Goal: Task Accomplishment & Management: Manage account settings

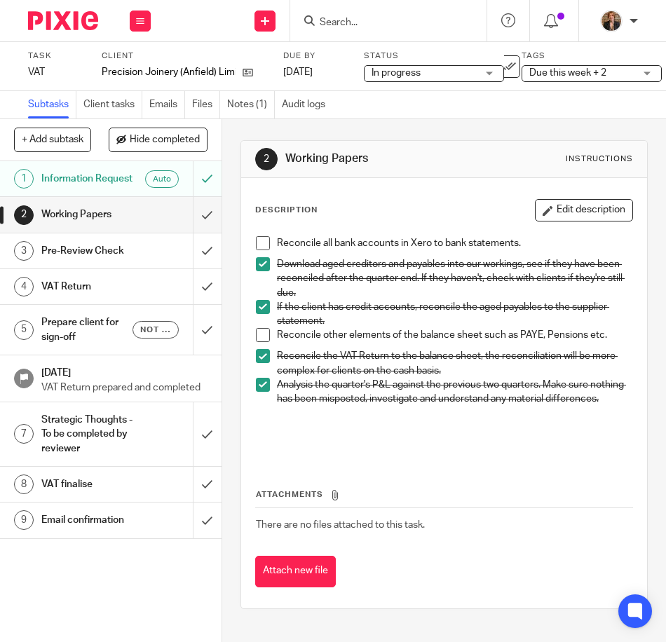
click at [259, 242] on span at bounding box center [263, 243] width 14 height 14
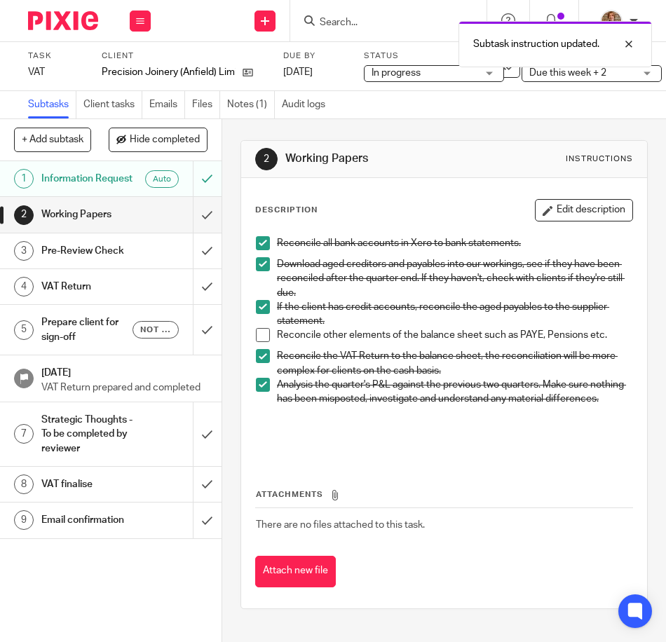
click at [547, 491] on div "Attachments There are no files attached to this task. Attach new file" at bounding box center [444, 524] width 378 height 128
click at [540, 78] on span "Due this week + 2" at bounding box center [581, 73] width 105 height 15
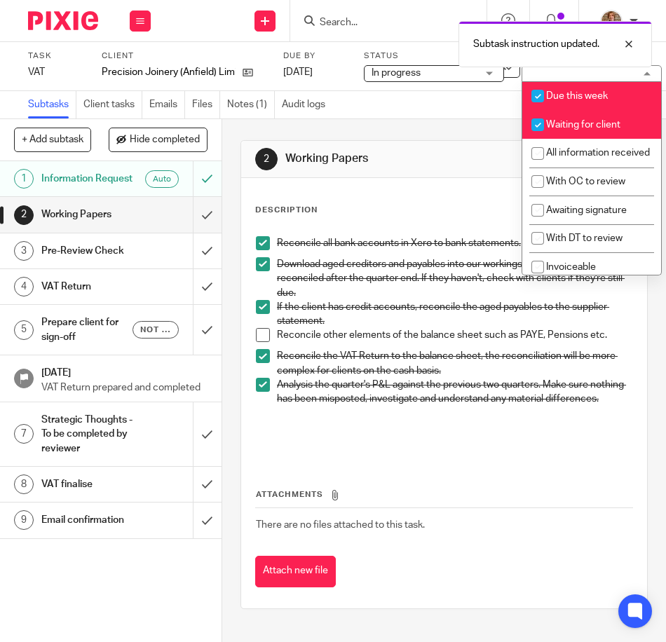
click at [464, 107] on div "Subtasks Client tasks Emails Files Notes (1) Audit logs" at bounding box center [333, 105] width 666 height 28
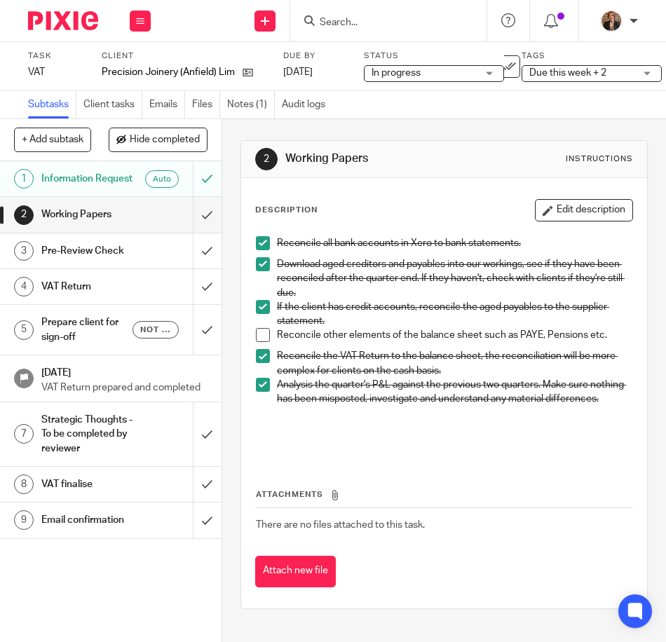
click at [82, 20] on img at bounding box center [63, 20] width 70 height 19
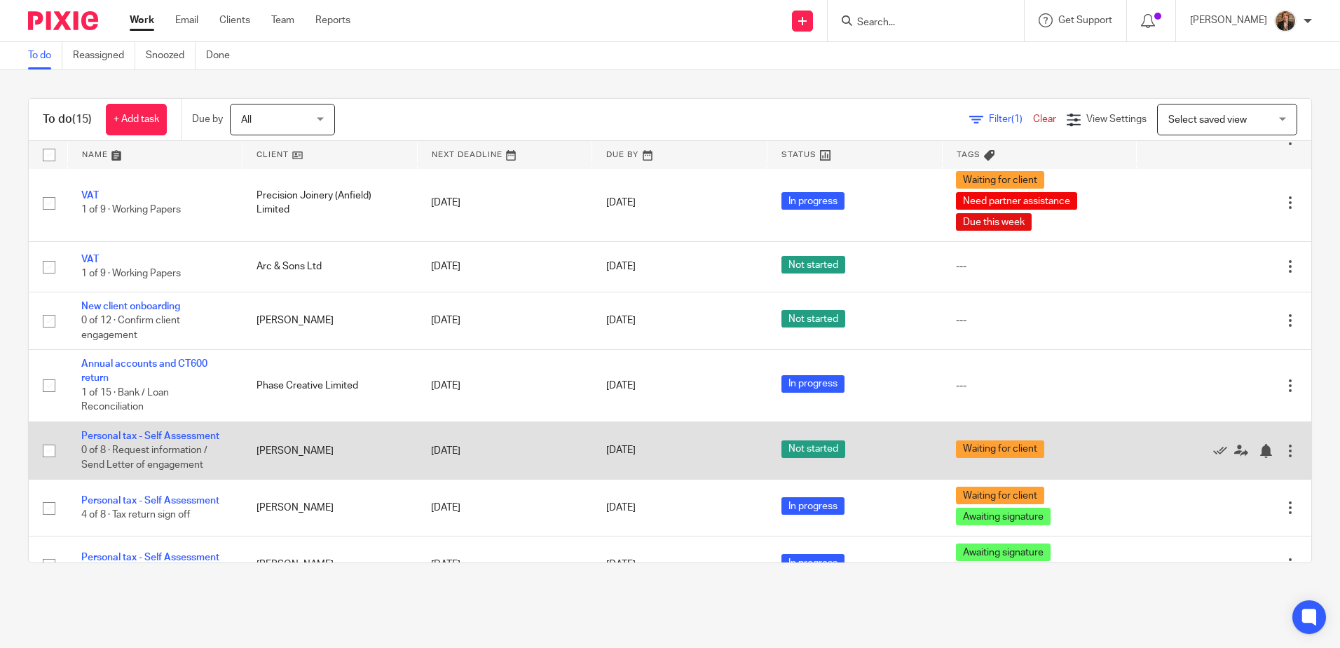
scroll to position [514, 0]
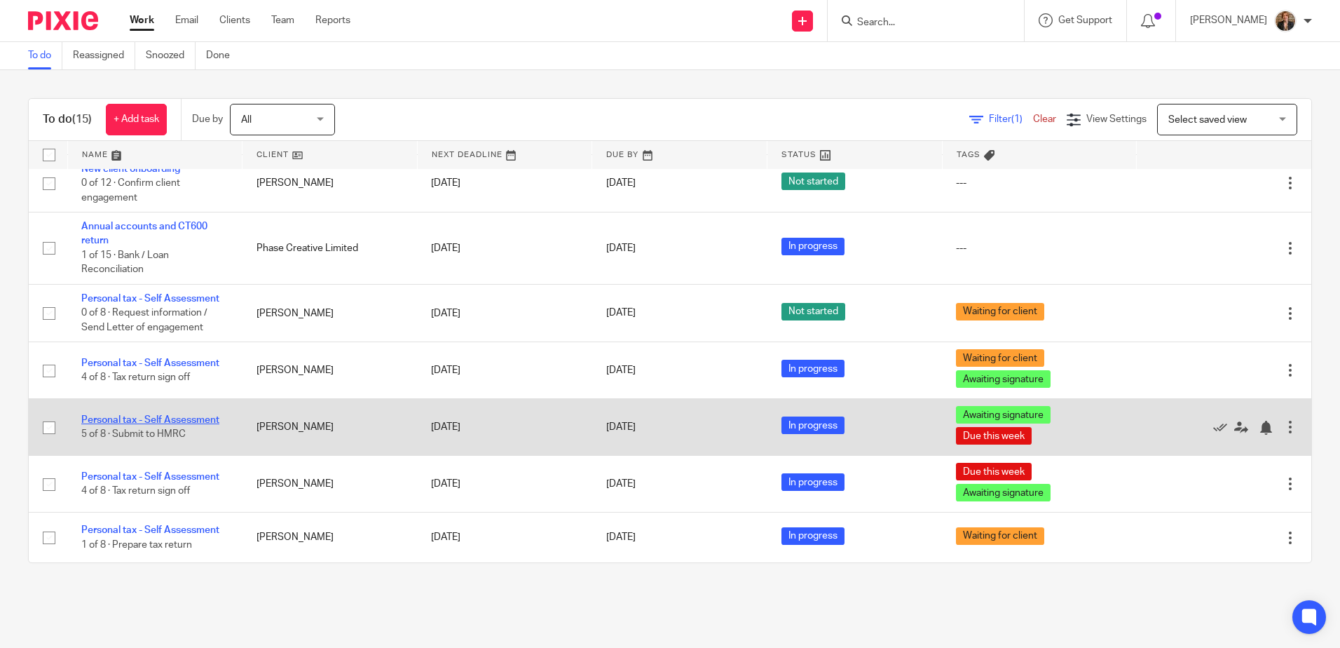
click at [189, 416] on link "Personal tax - Self Assessment" at bounding box center [150, 420] width 138 height 10
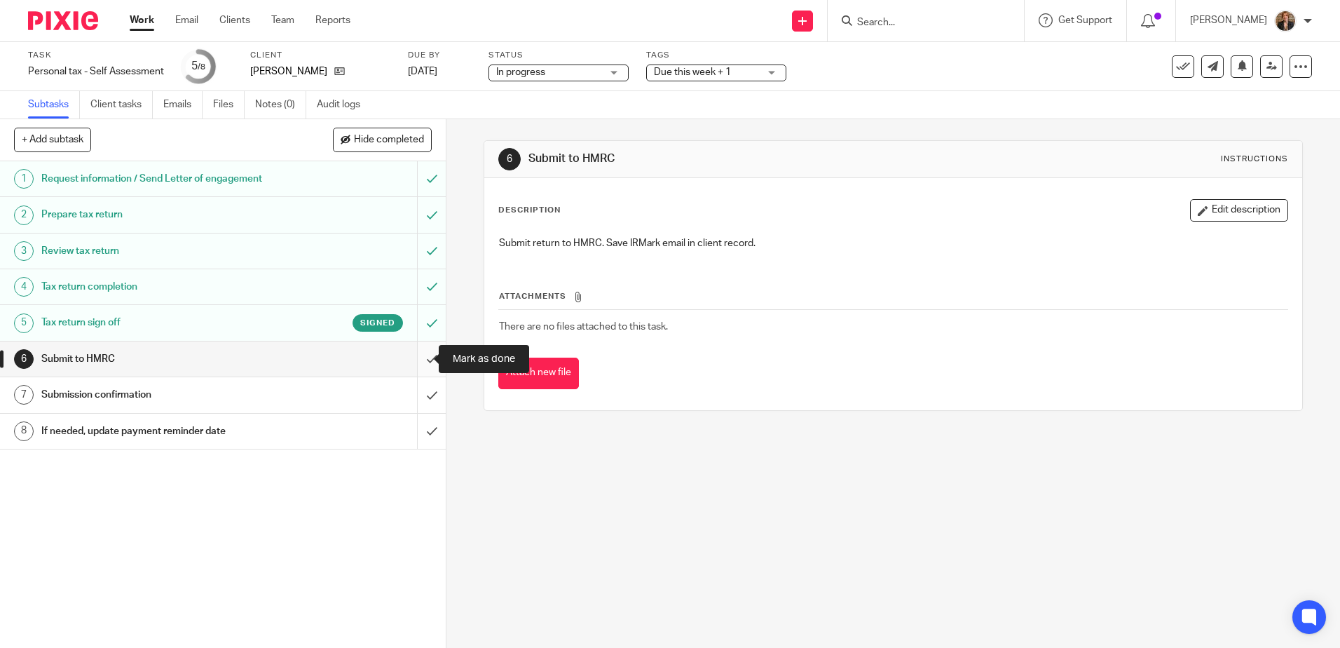
click at [421, 356] on input "submit" at bounding box center [223, 358] width 446 height 35
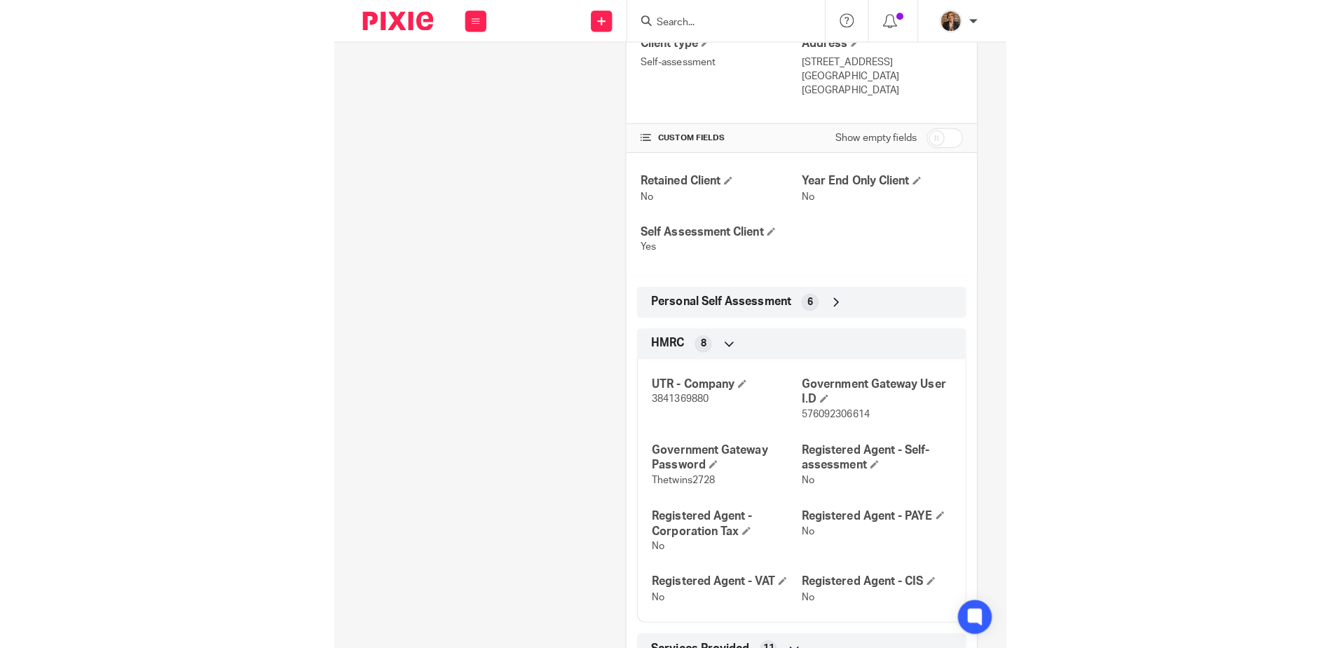
scroll to position [420, 0]
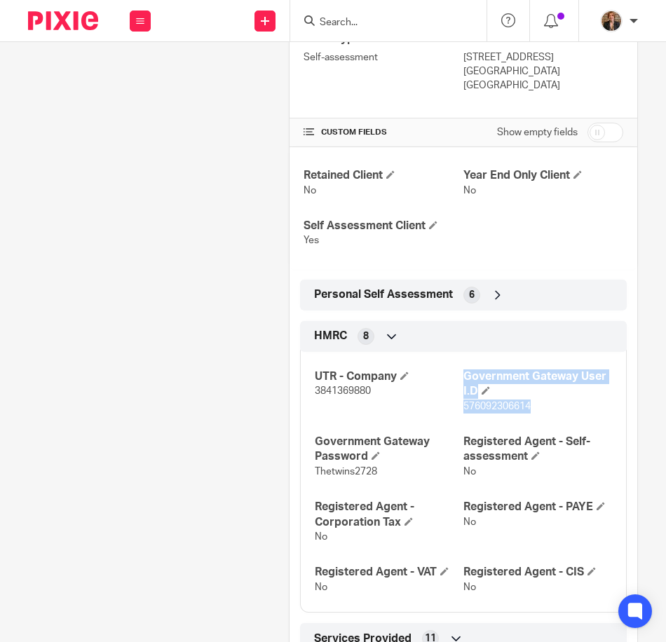
drag, startPoint x: 455, startPoint y: 407, endPoint x: 531, endPoint y: 408, distance: 76.4
click at [531, 408] on div "UTR - Company 3841369880 Government Gateway User I.D 576092306614 Government Ga…" at bounding box center [463, 477] width 327 height 272
click at [531, 408] on p "576092306614" at bounding box center [537, 406] width 149 height 14
drag, startPoint x: 531, startPoint y: 408, endPoint x: 457, endPoint y: 416, distance: 74.7
click at [457, 416] on div "UTR - Company 3841369880 Government Gateway User I.D 576092306614 Government Ga…" at bounding box center [463, 477] width 327 height 272
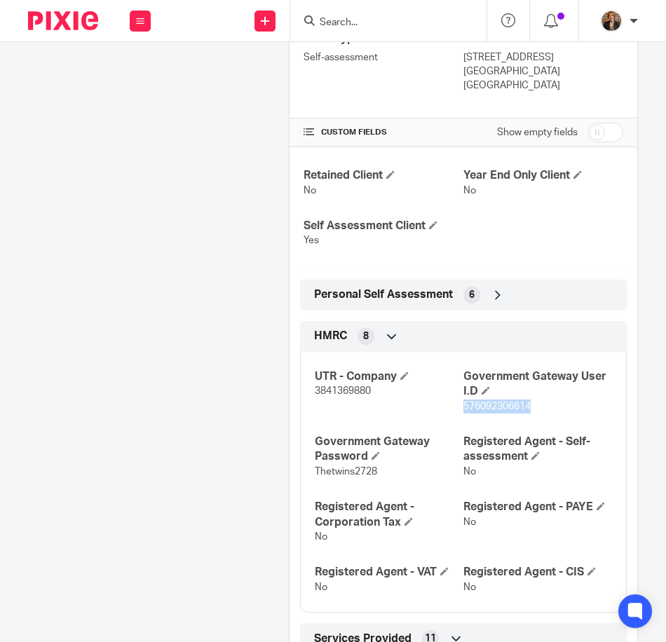
copy span "576092306614"
click at [385, 474] on p "Thetwins2728" at bounding box center [389, 472] width 149 height 14
drag, startPoint x: 378, startPoint y: 473, endPoint x: 310, endPoint y: 476, distance: 68.0
click at [310, 476] on div "UTR - Company 3841369880 Government Gateway User I.D 576092306614 Government Ga…" at bounding box center [463, 477] width 327 height 272
copy span "Thetwins2728"
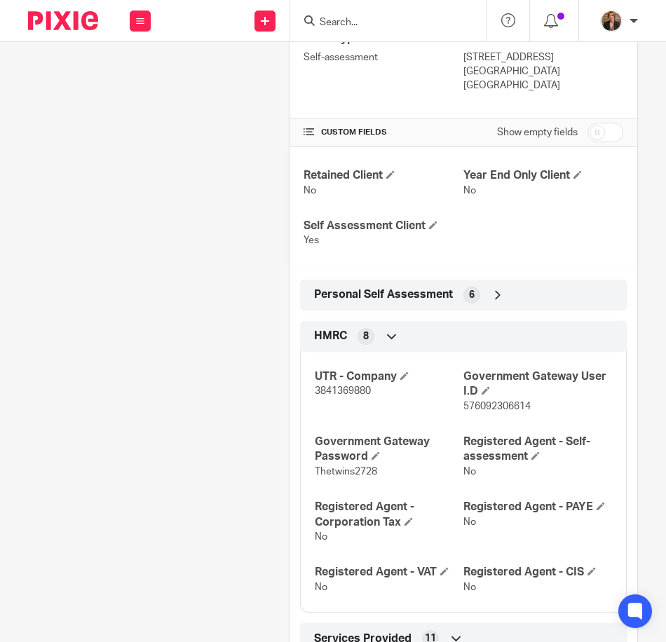
click at [456, 413] on div "UTR - Company 3841369880 Government Gateway User I.D 576092306614 Government Ga…" at bounding box center [463, 477] width 327 height 272
drag, startPoint x: 452, startPoint y: 409, endPoint x: 517, endPoint y: 410, distance: 65.2
click at [517, 410] on div "UTR - Company 3841369880 Government Gateway User I.D 576092306614 Government Ga…" at bounding box center [463, 477] width 327 height 272
drag, startPoint x: 517, startPoint y: 410, endPoint x: 539, endPoint y: 414, distance: 22.1
click at [539, 414] on div "UTR - Company 3841369880 Government Gateway User I.D 576092306614 Government Ga…" at bounding box center [463, 477] width 327 height 272
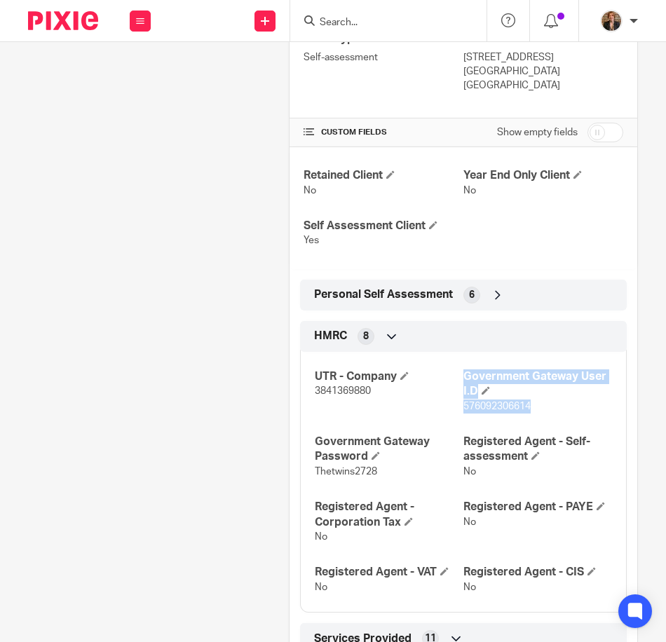
drag, startPoint x: 531, startPoint y: 409, endPoint x: 455, endPoint y: 416, distance: 76.0
click at [455, 416] on div "UTR - Company 3841369880 Government Gateway User I.D 576092306614 Government Ga…" at bounding box center [463, 477] width 327 height 272
drag, startPoint x: 462, startPoint y: 408, endPoint x: 453, endPoint y: 405, distance: 9.5
click at [463, 408] on span "576092306614" at bounding box center [496, 407] width 67 height 10
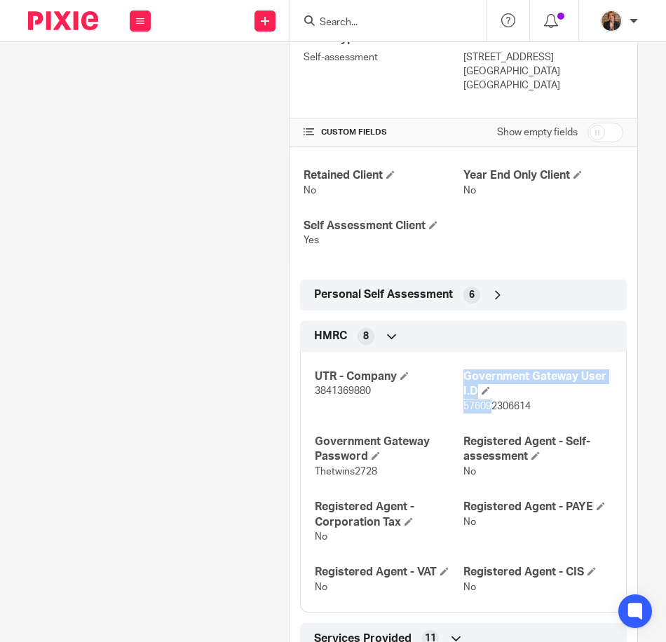
drag, startPoint x: 453, startPoint y: 405, endPoint x: 485, endPoint y: 416, distance: 34.1
click at [485, 416] on div "UTR - Company 3841369880 Government Gateway User I.D 576092306614 Government Ga…" at bounding box center [463, 477] width 327 height 272
drag, startPoint x: 485, startPoint y: 416, endPoint x: 573, endPoint y: 424, distance: 88.6
click at [579, 429] on div "UTR - Company 3841369880 Government Gateway User I.D 576092306614 Government Ga…" at bounding box center [463, 477] width 327 height 272
drag, startPoint x: 456, startPoint y: 406, endPoint x: 526, endPoint y: 418, distance: 71.1
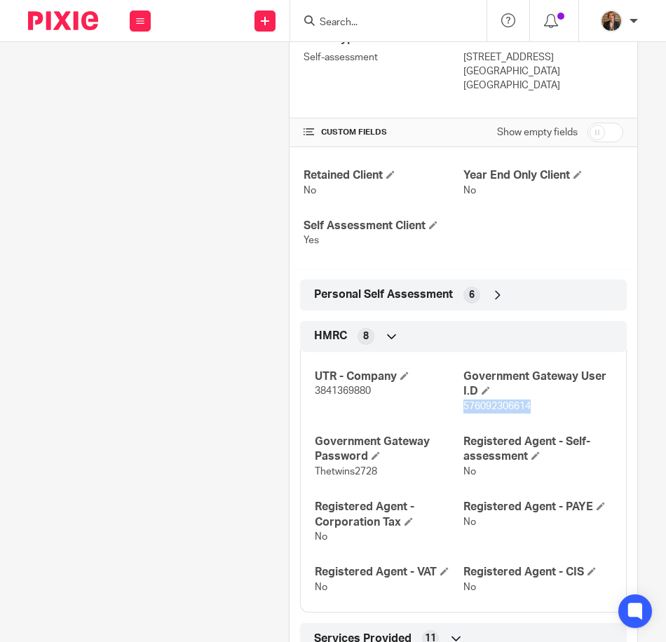
click at [526, 418] on div "UTR - Company 3841369880 Government Gateway User I.D 576092306614 Government Ga…" at bounding box center [463, 477] width 327 height 272
copy span "576092306614"
click at [315, 475] on span "Thetwins2728" at bounding box center [346, 472] width 62 height 10
drag, startPoint x: 310, startPoint y: 472, endPoint x: 376, endPoint y: 479, distance: 67.0
click at [376, 479] on div "UTR - Company 3841369880 Government Gateway User I.D 576092306614 Government Ga…" at bounding box center [463, 477] width 327 height 272
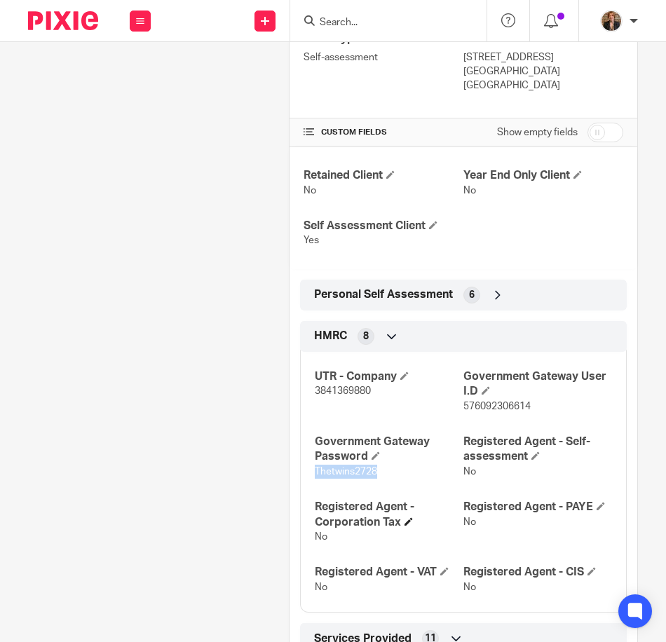
copy span "Thetwins2728"
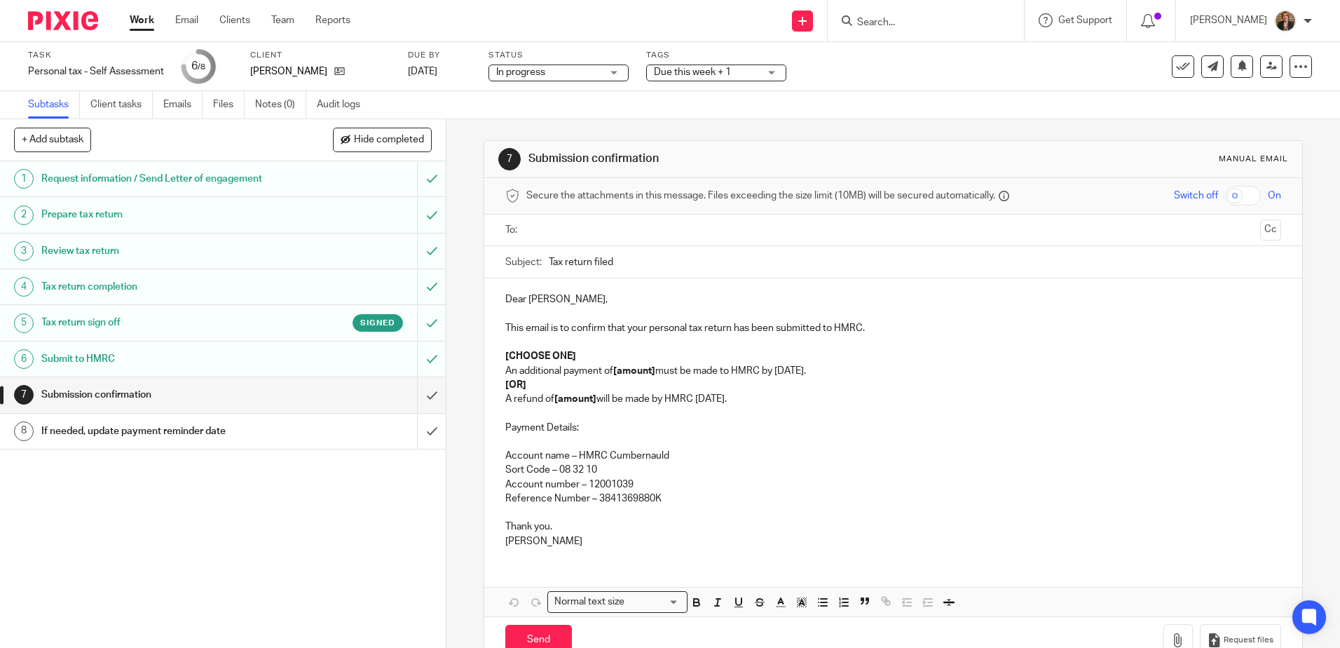
click at [594, 228] on input "text" at bounding box center [892, 230] width 723 height 16
click at [577, 383] on p "[OR]" at bounding box center [892, 388] width 775 height 14
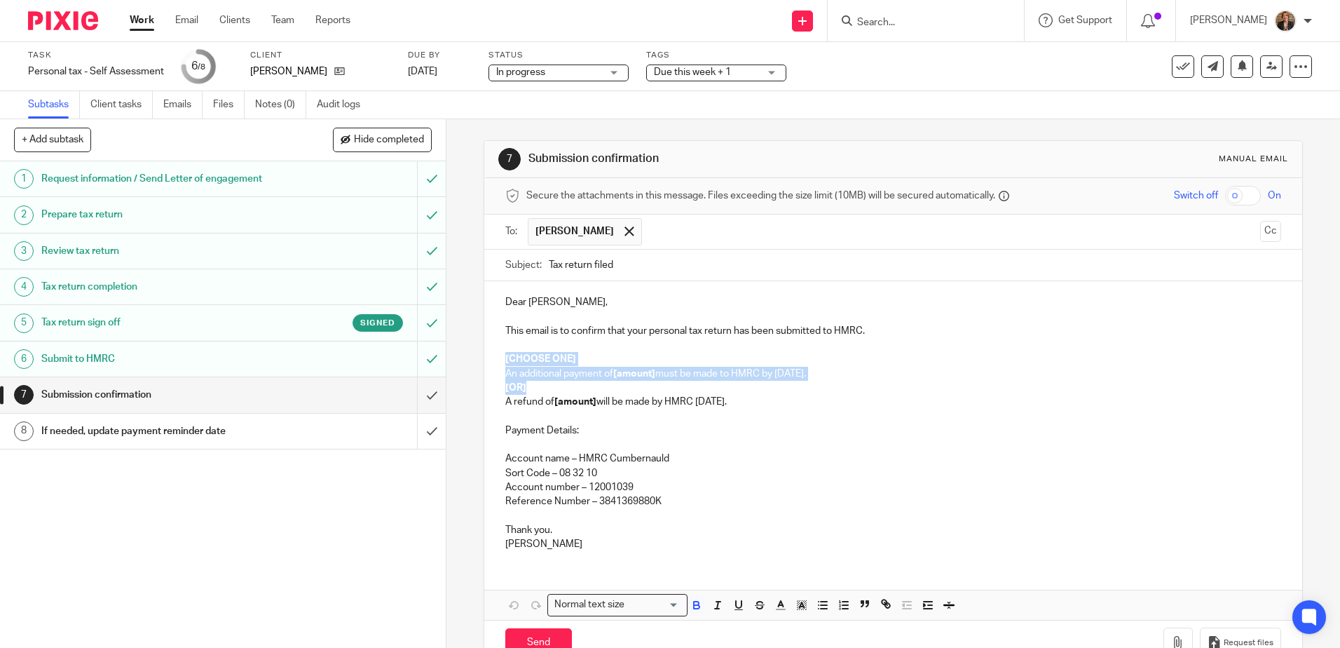
drag, startPoint x: 526, startPoint y: 384, endPoint x: 496, endPoint y: 357, distance: 40.7
click at [496, 357] on div "Dear [PERSON_NAME], This email is to confirm that your personal tax return has …" at bounding box center [892, 421] width 817 height 280
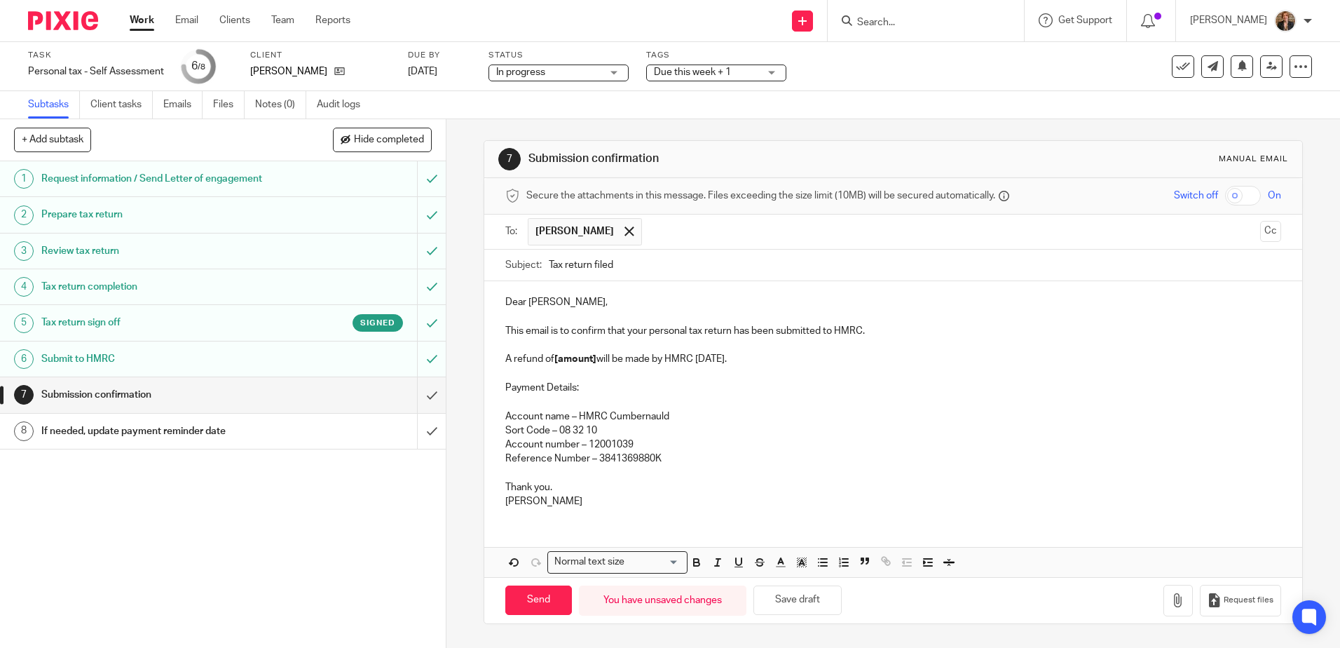
click at [594, 357] on strong "[amount]" at bounding box center [575, 359] width 42 height 10
click at [631, 382] on p "Payment Details:" at bounding box center [892, 388] width 775 height 14
drag, startPoint x: 706, startPoint y: 470, endPoint x: 447, endPoint y: 386, distance: 272.6
click at [447, 386] on div "7 Submission confirmation Manual email Secure the attachments in this message. …" at bounding box center [893, 383] width 894 height 528
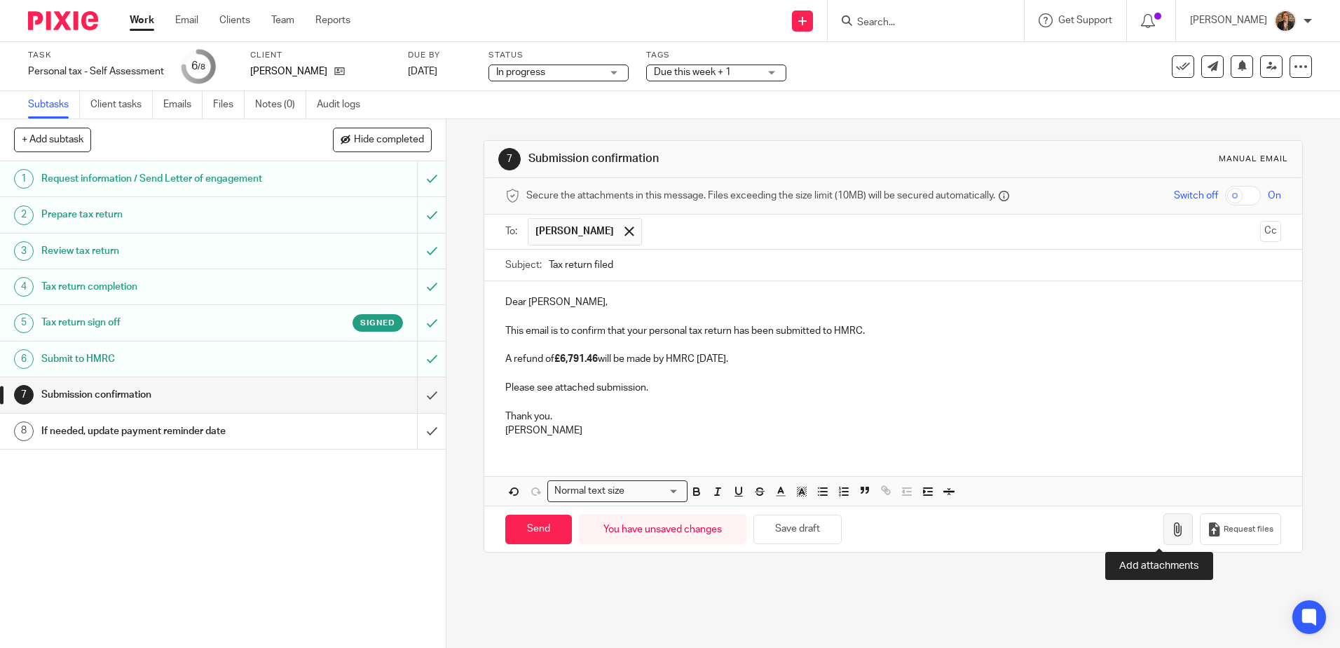
click at [1163, 538] on button "button" at bounding box center [1177, 529] width 29 height 32
click at [1171, 527] on icon "button" at bounding box center [1178, 529] width 14 height 14
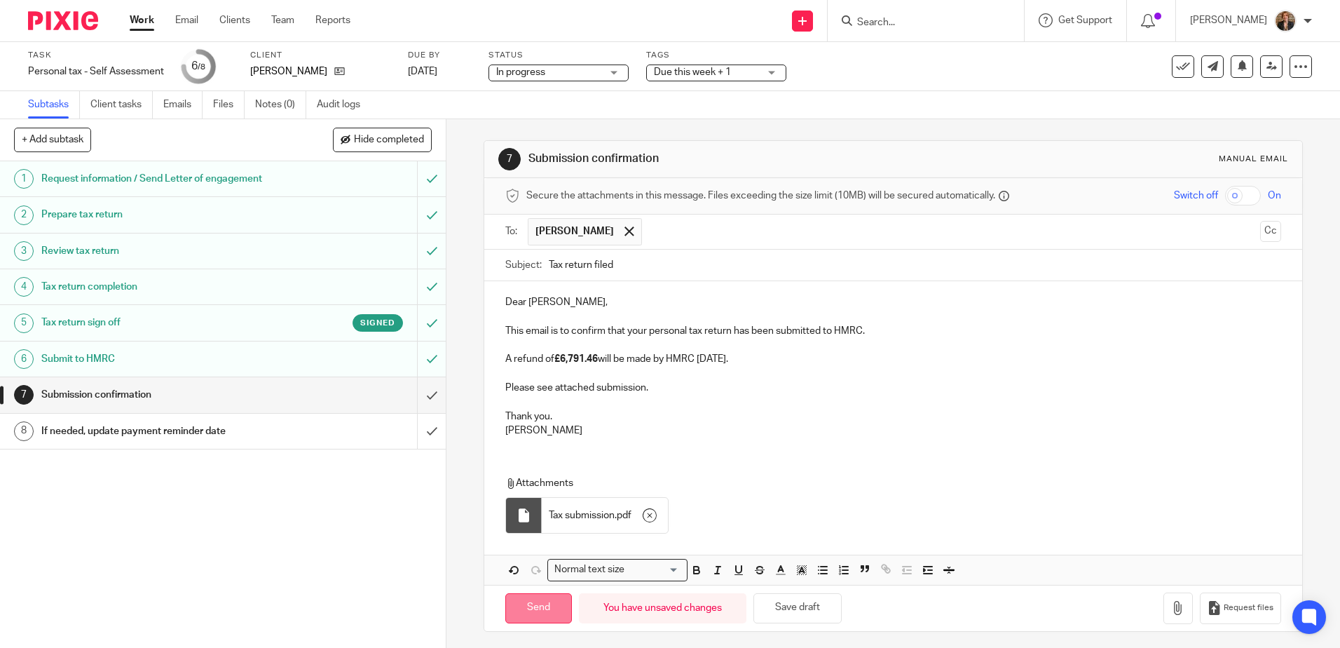
click at [526, 604] on input "Send" at bounding box center [538, 608] width 67 height 30
type input "Sent"
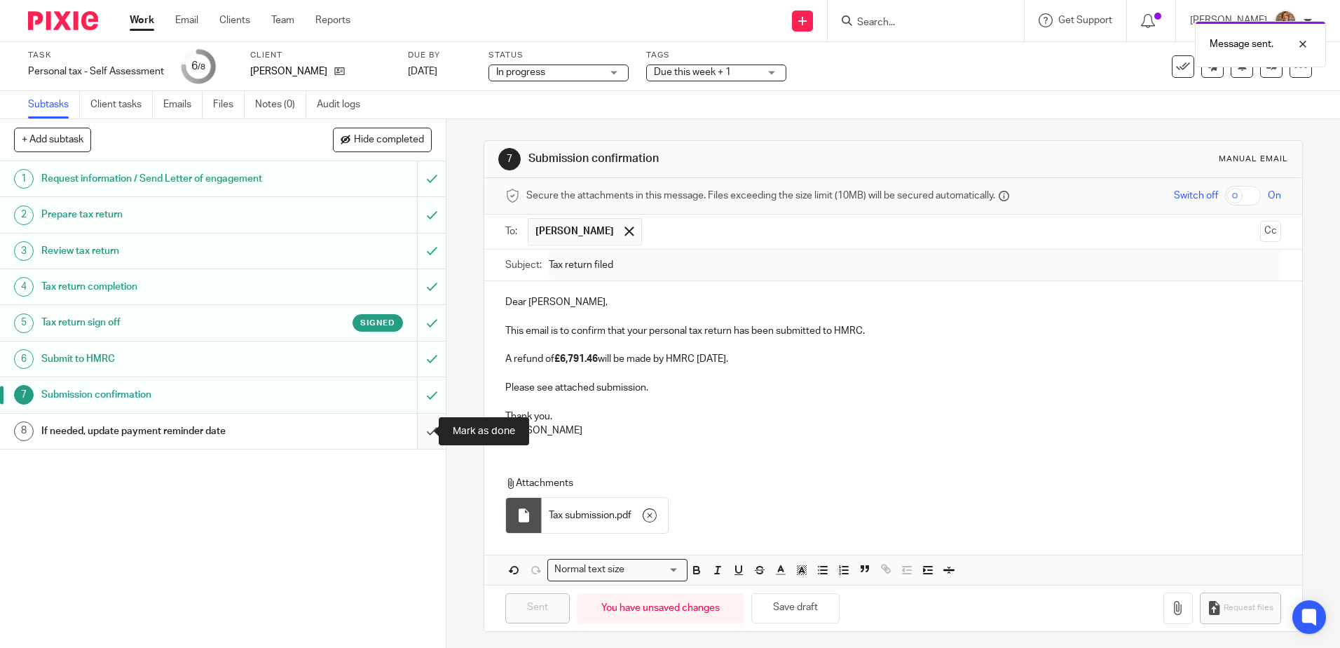
click at [420, 430] on input "submit" at bounding box center [223, 430] width 446 height 35
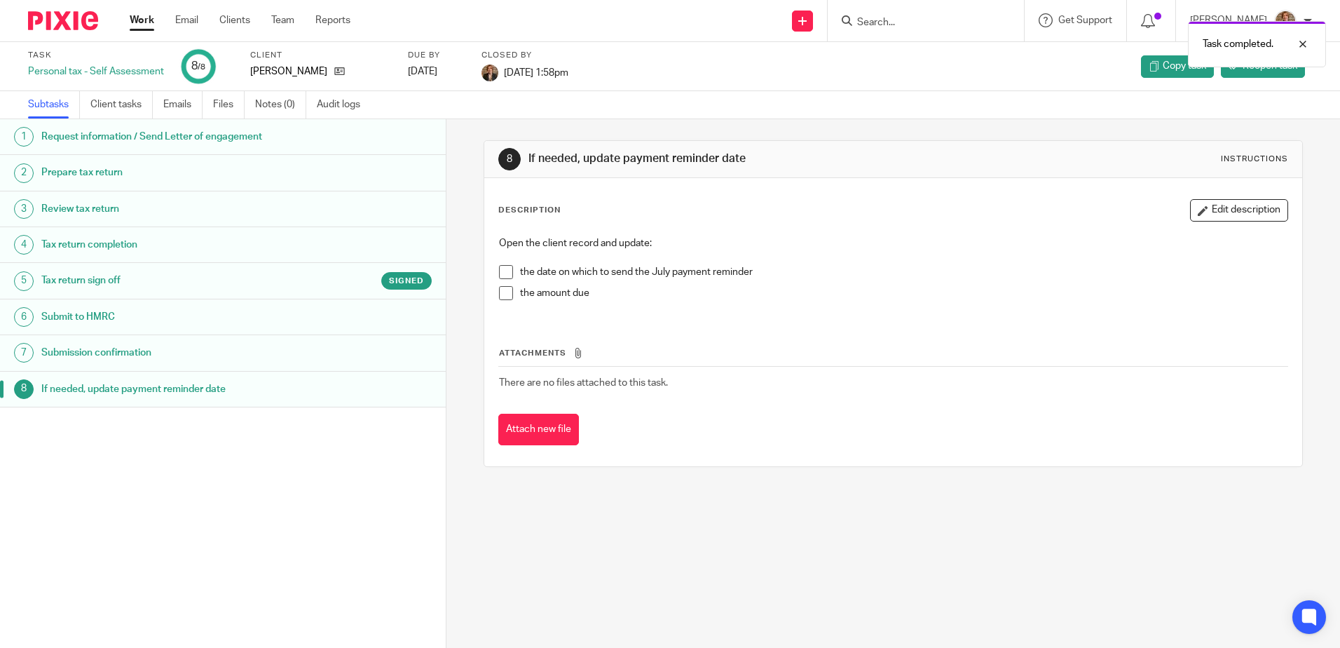
click at [41, 18] on img at bounding box center [63, 20] width 70 height 19
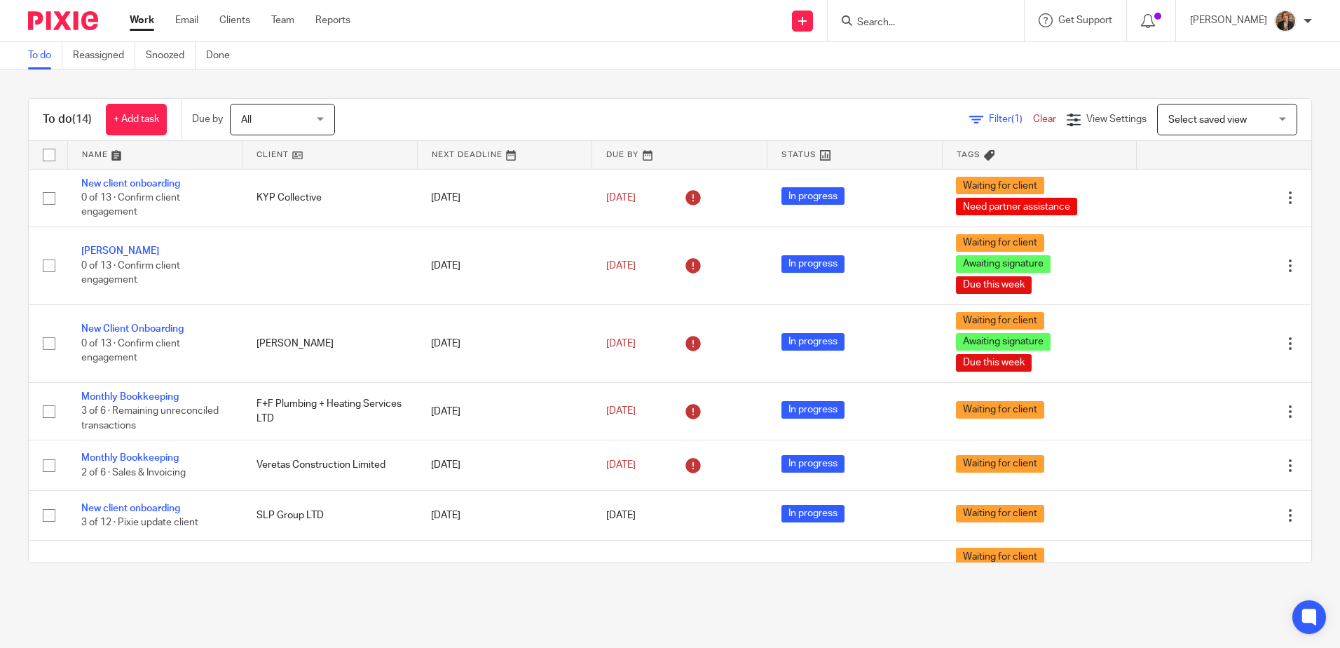
click at [76, 19] on img at bounding box center [63, 20] width 70 height 19
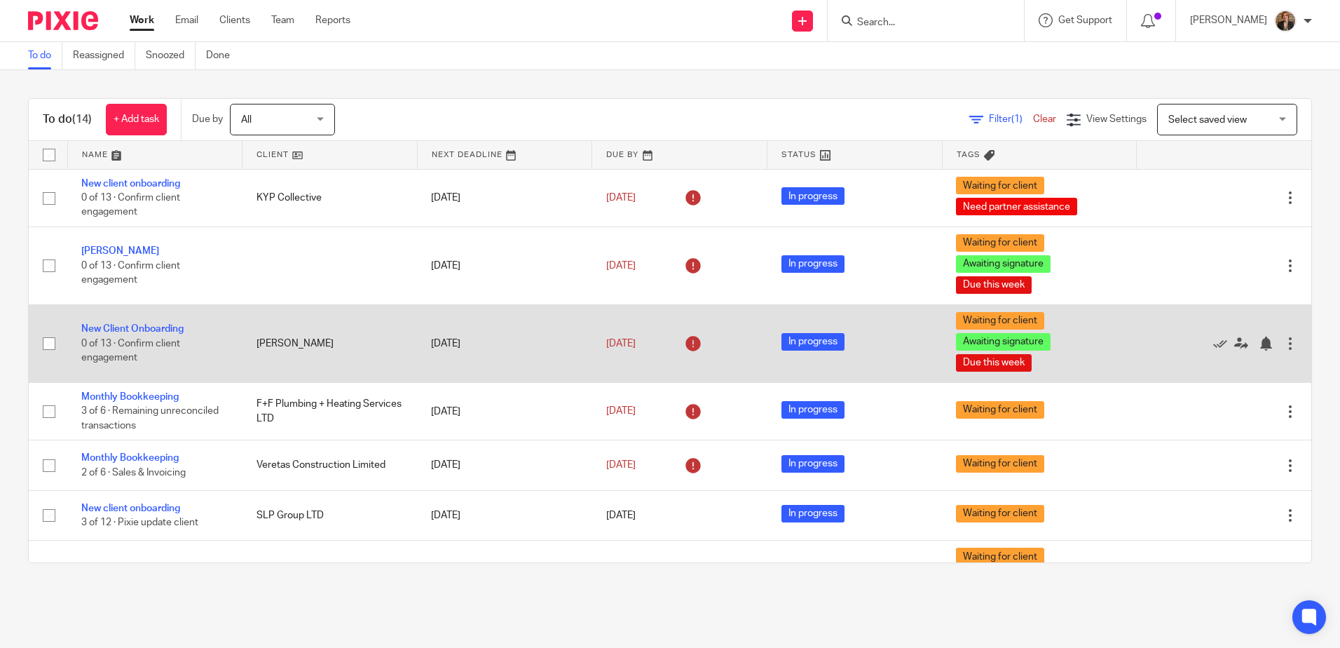
click at [51, 346] on input "checkbox" at bounding box center [49, 343] width 27 height 27
checkbox input "true"
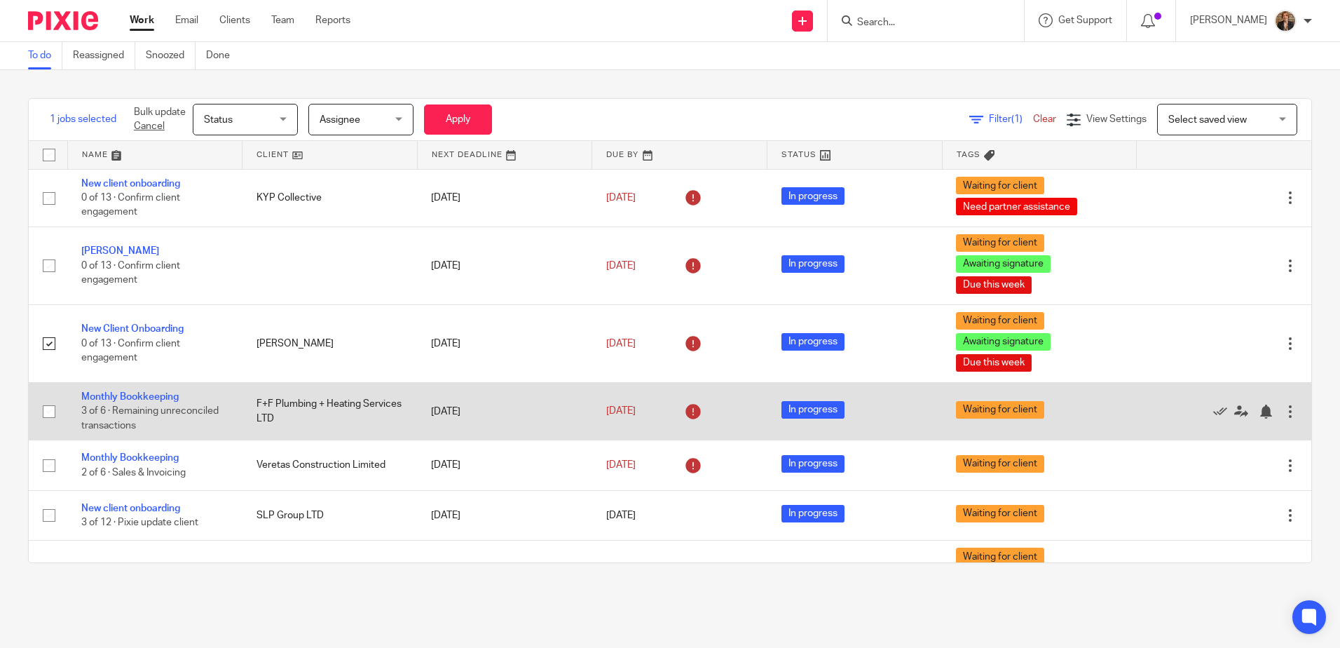
click at [1283, 415] on div at bounding box center [1290, 411] width 14 height 14
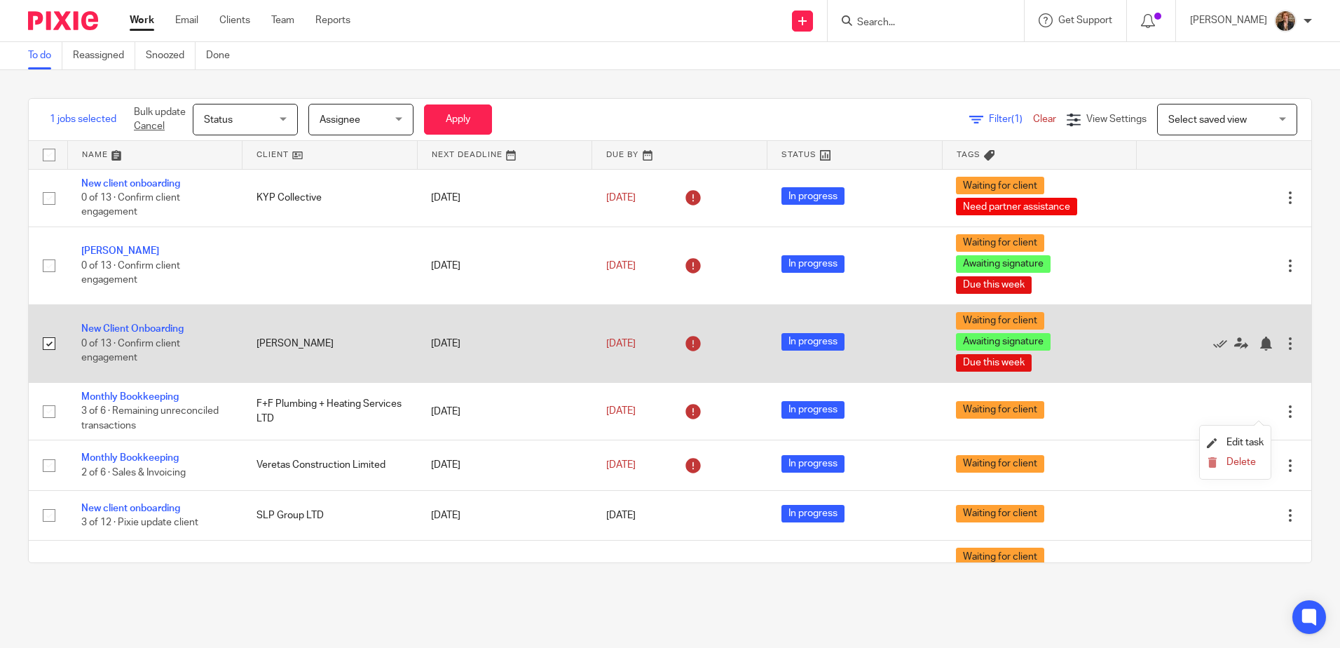
click at [1151, 350] on div at bounding box center [1216, 343] width 133 height 14
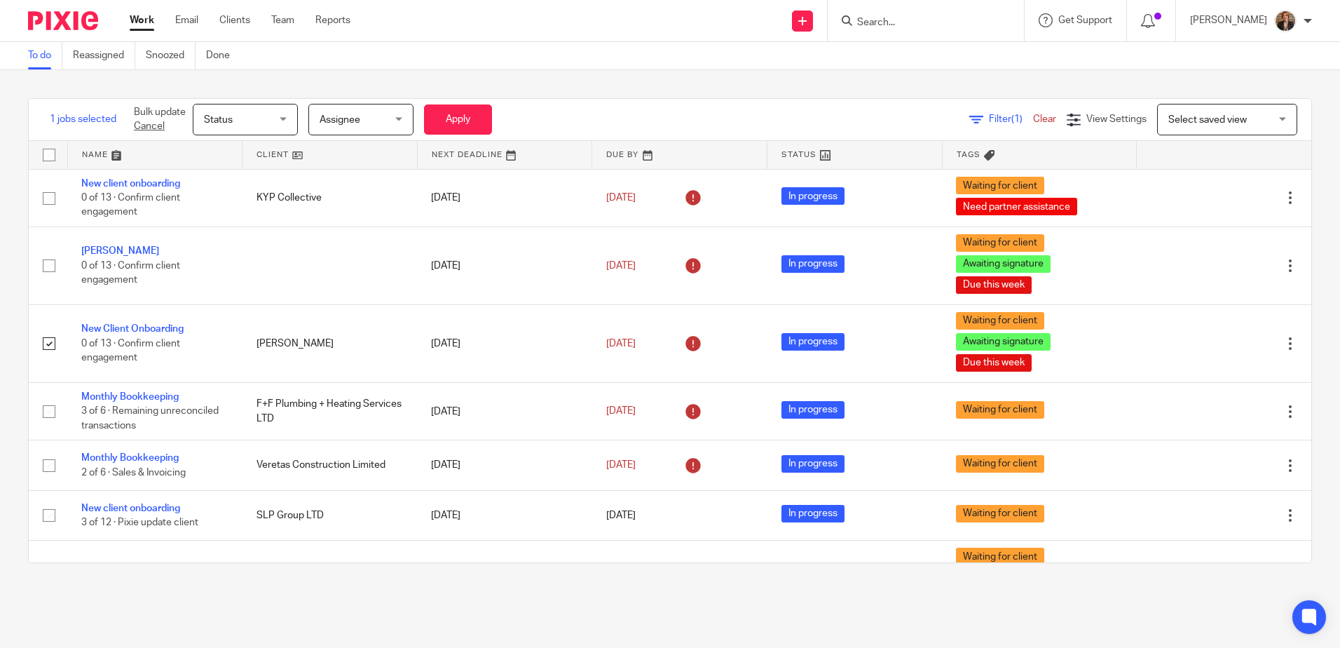
click at [915, 25] on input "Search" at bounding box center [919, 23] width 126 height 13
click at [146, 154] on link at bounding box center [155, 155] width 175 height 28
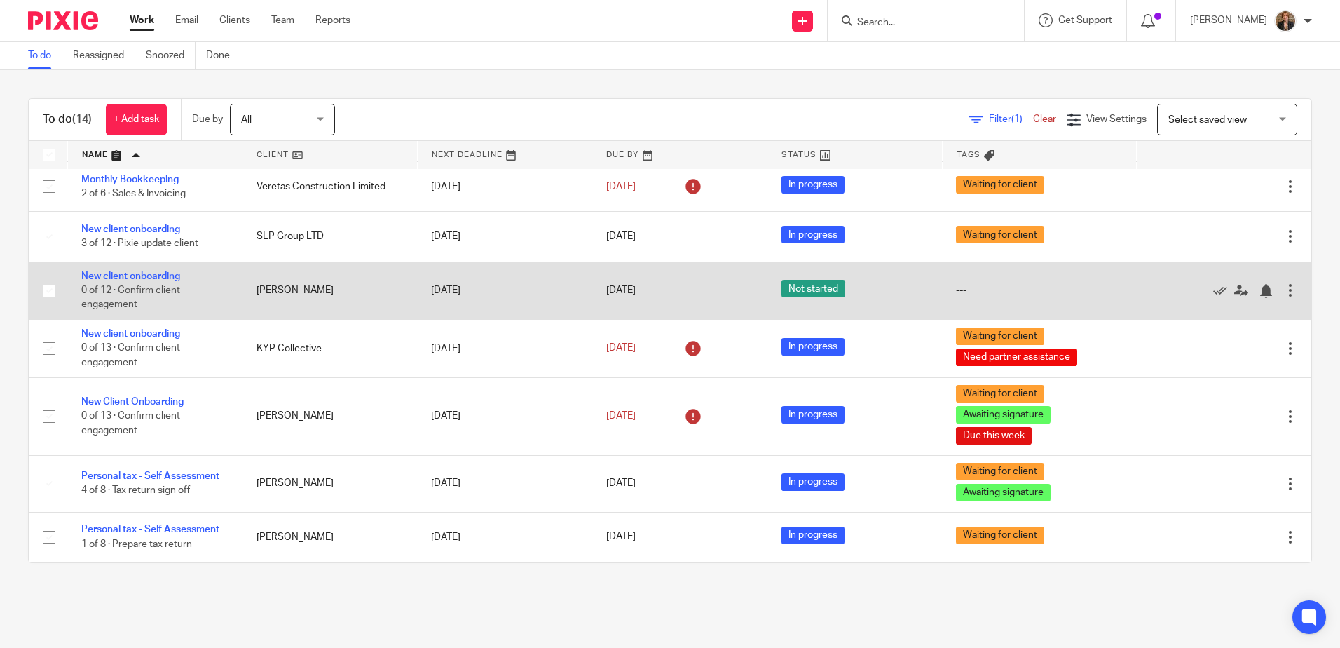
scroll to position [187, 0]
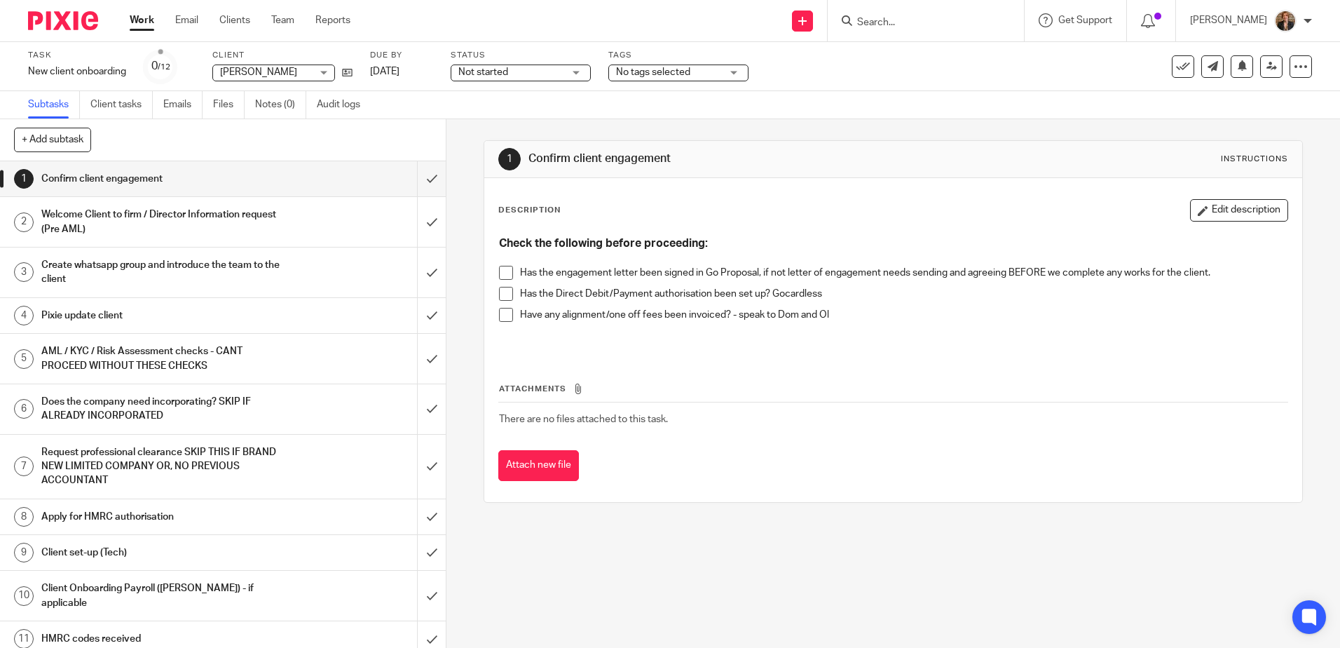
click at [673, 74] on span "No tags selected" at bounding box center [653, 72] width 74 height 10
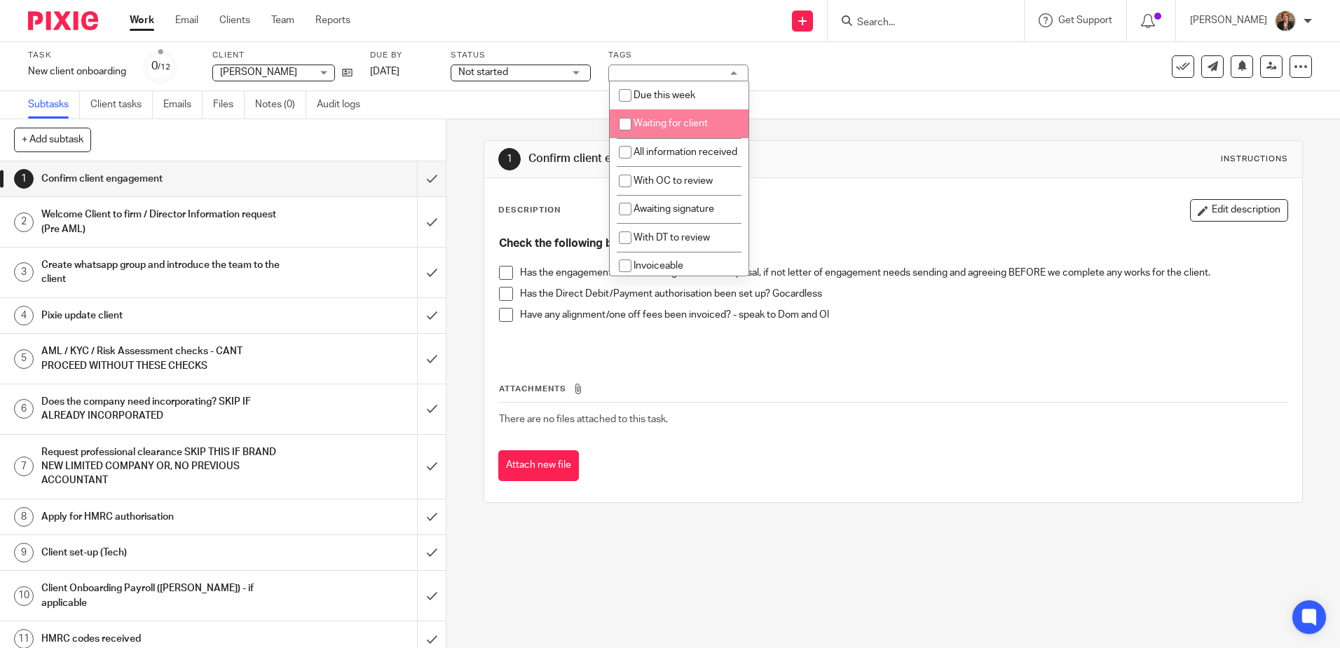
click at [692, 121] on span "Waiting for client" at bounding box center [671, 123] width 74 height 10
checkbox input "true"
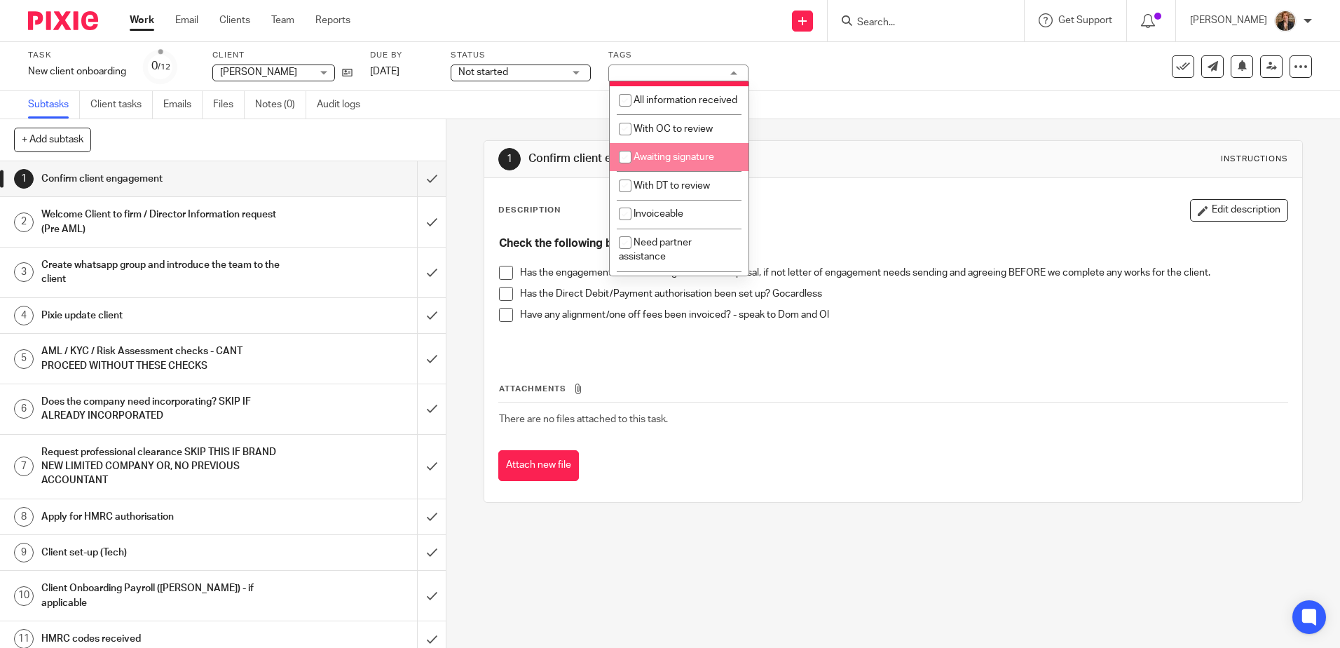
scroll to position [93, 0]
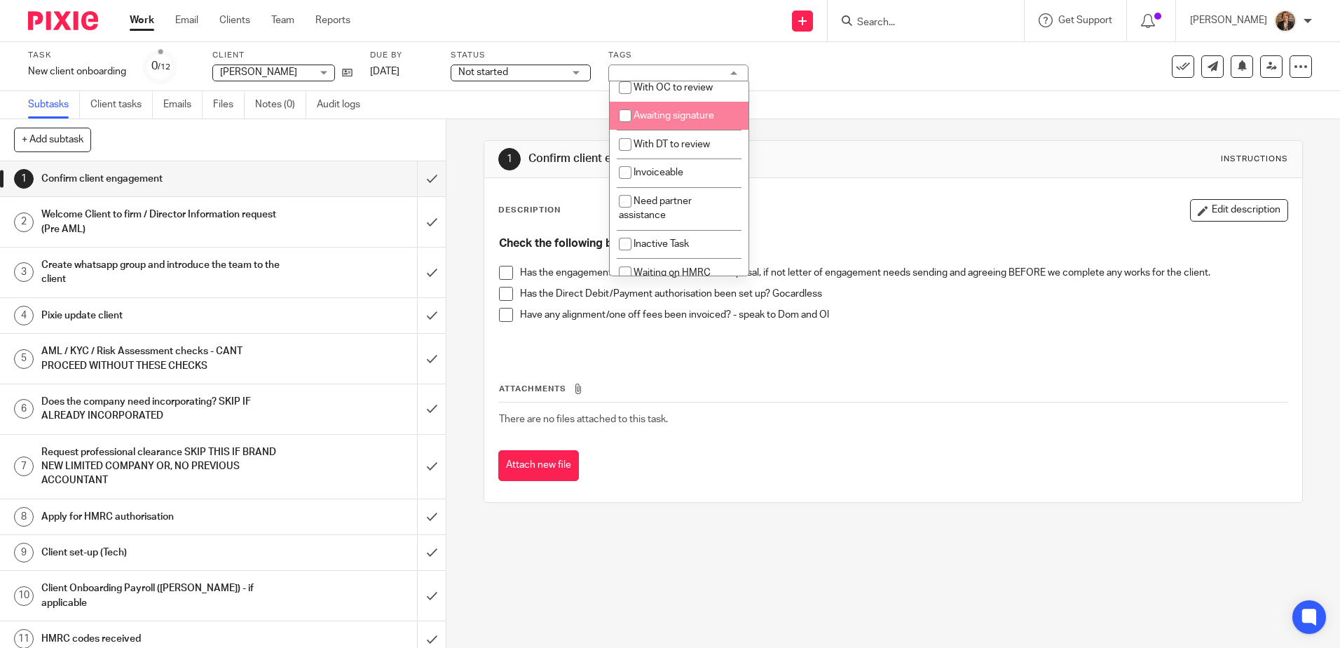
click at [704, 121] on span "Awaiting signature" at bounding box center [674, 116] width 81 height 10
checkbox input "true"
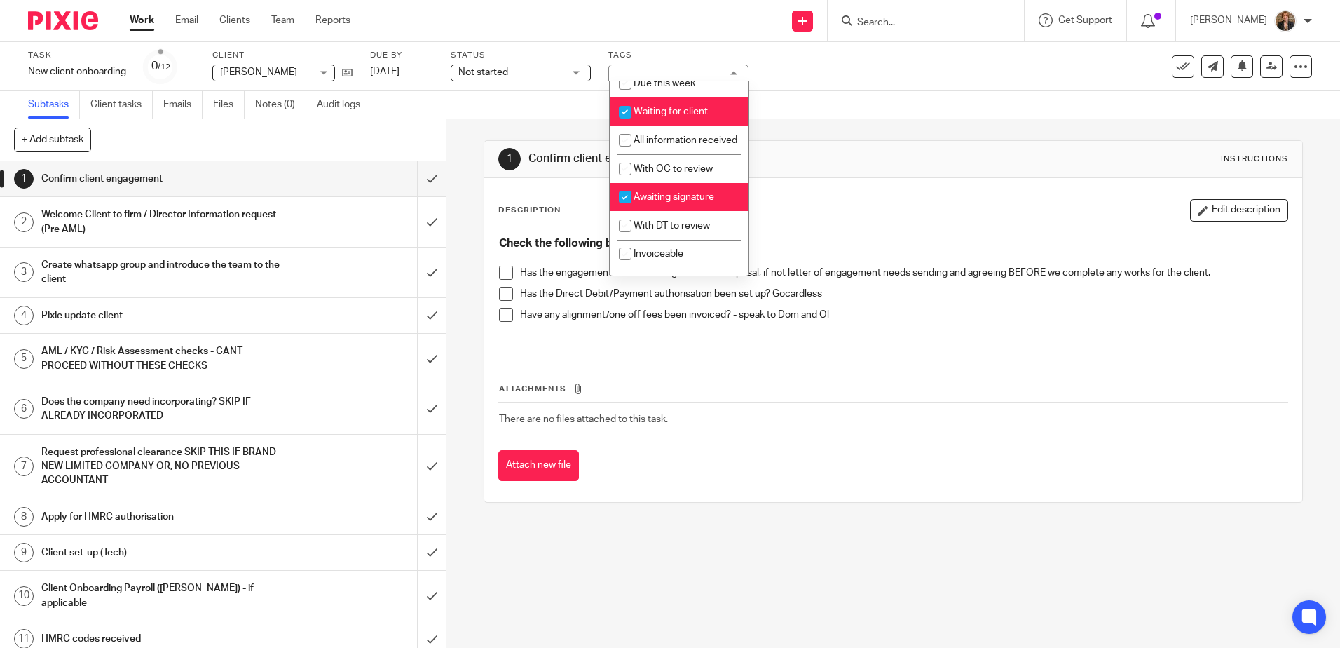
scroll to position [0, 0]
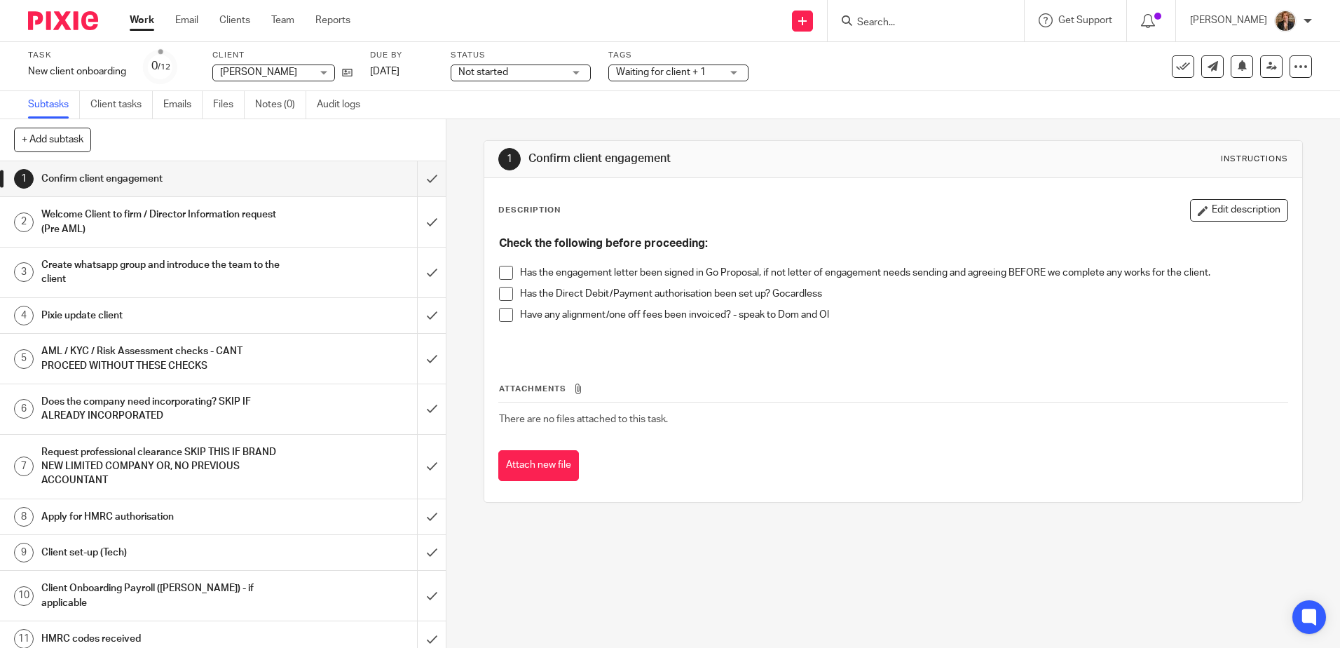
click at [556, 78] on span "Not started" at bounding box center [510, 72] width 105 height 15
click at [560, 122] on li "In progress" at bounding box center [521, 123] width 139 height 29
click at [723, 111] on div "Subtasks Client tasks Emails Files Notes (0) Audit logs" at bounding box center [670, 105] width 1340 height 28
click at [56, 22] on img at bounding box center [63, 20] width 70 height 19
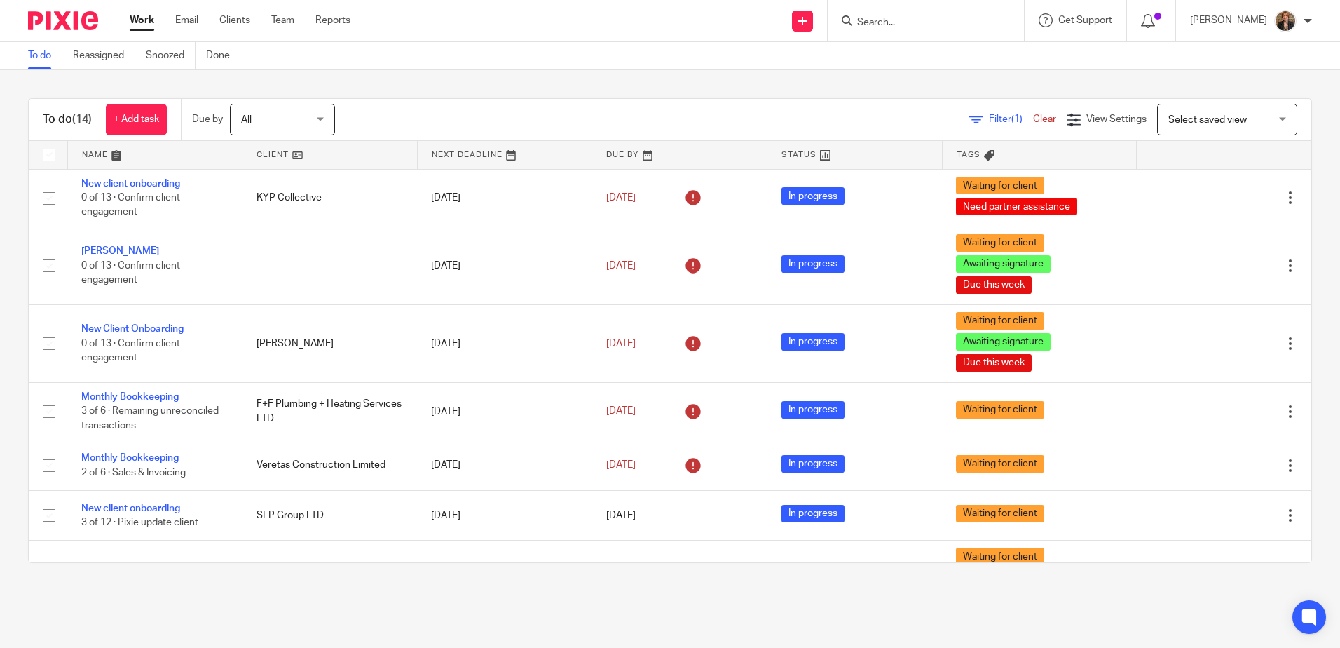
click at [158, 159] on link at bounding box center [155, 155] width 175 height 28
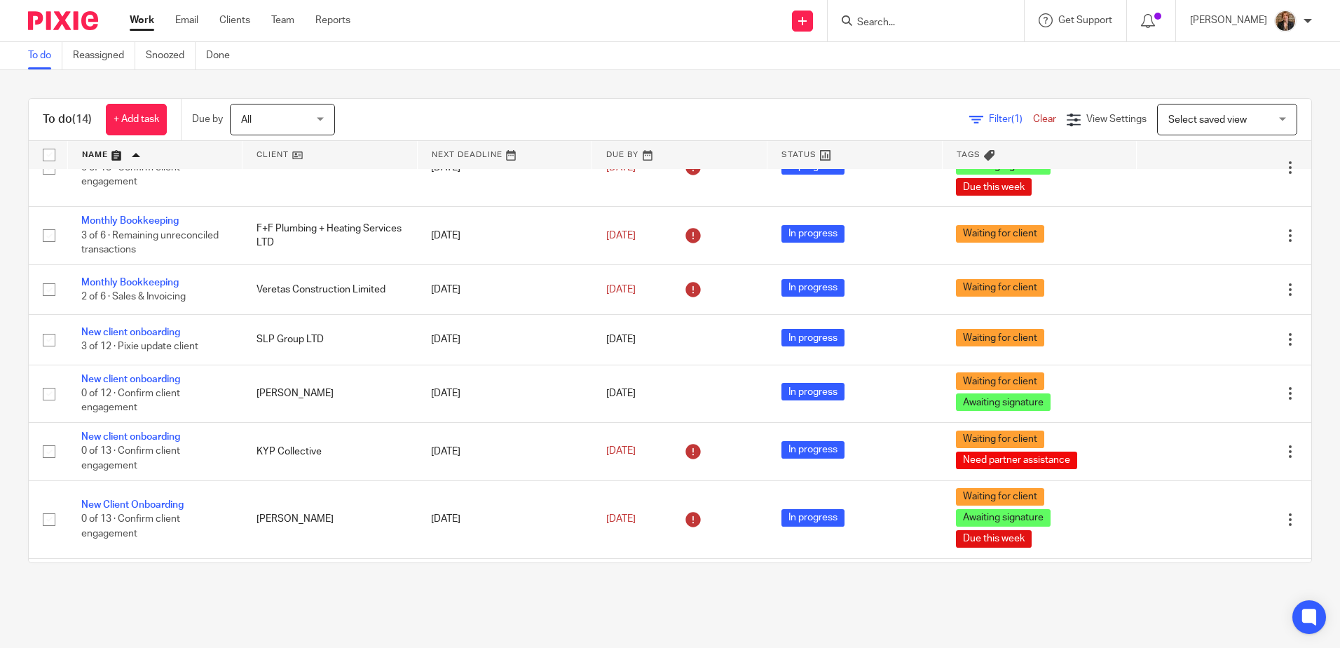
scroll to position [140, 0]
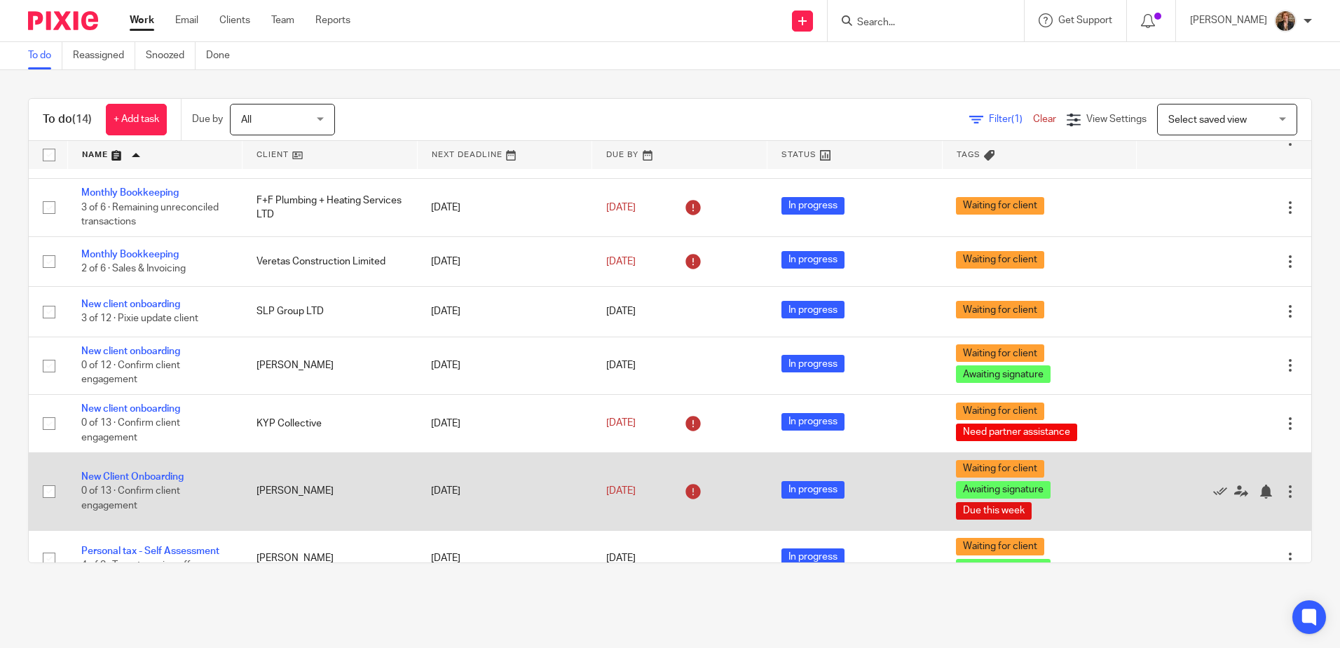
click at [1283, 494] on div at bounding box center [1290, 491] width 14 height 14
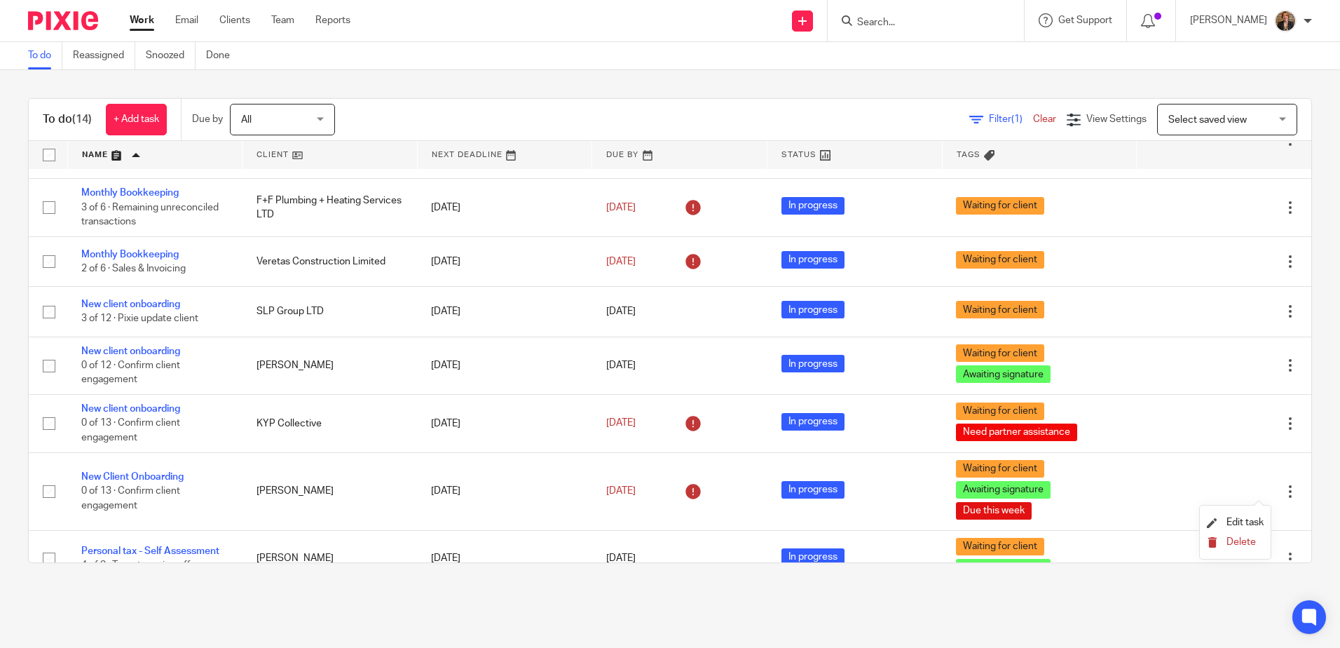
click at [1247, 545] on span "Delete" at bounding box center [1240, 542] width 29 height 10
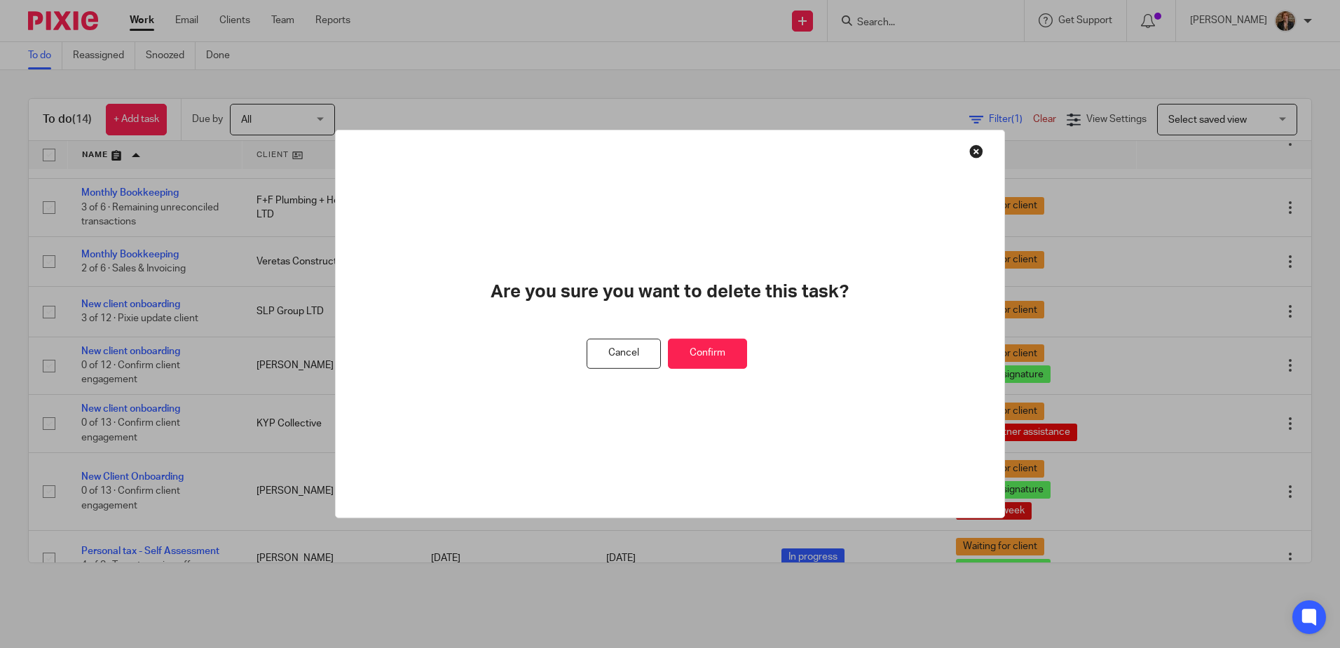
click at [290, 504] on div at bounding box center [670, 324] width 1340 height 648
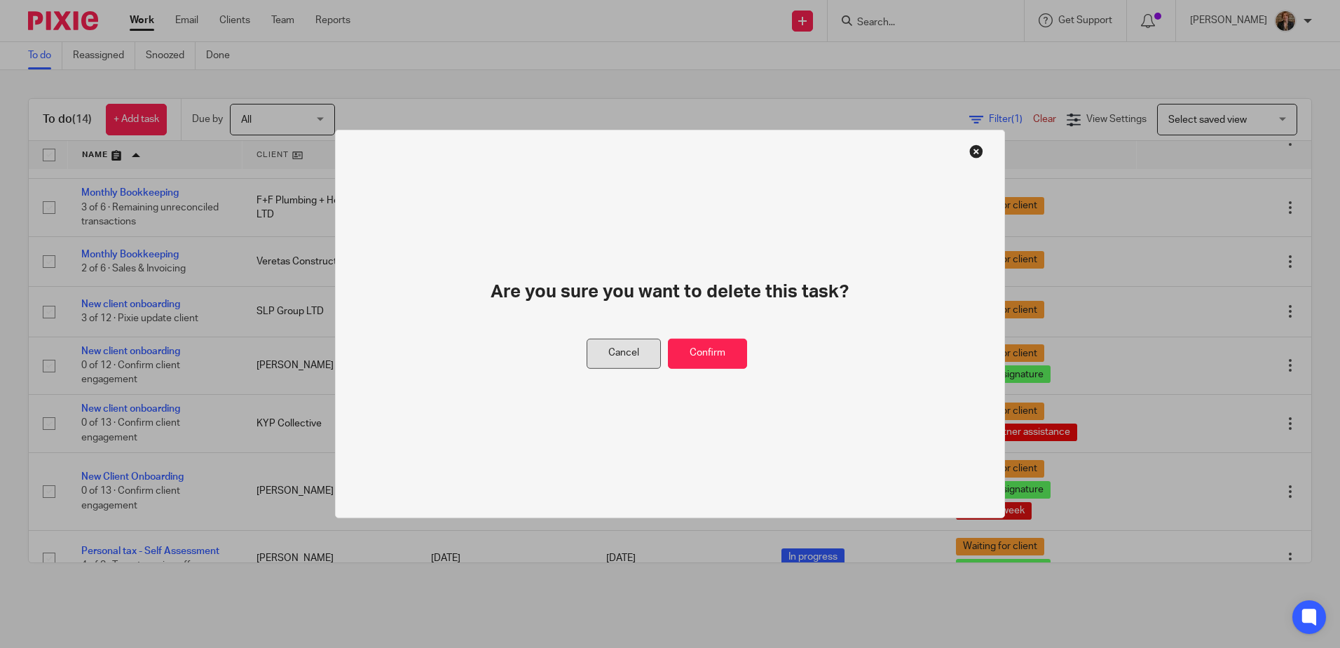
click at [608, 360] on button "Cancel" at bounding box center [624, 353] width 74 height 30
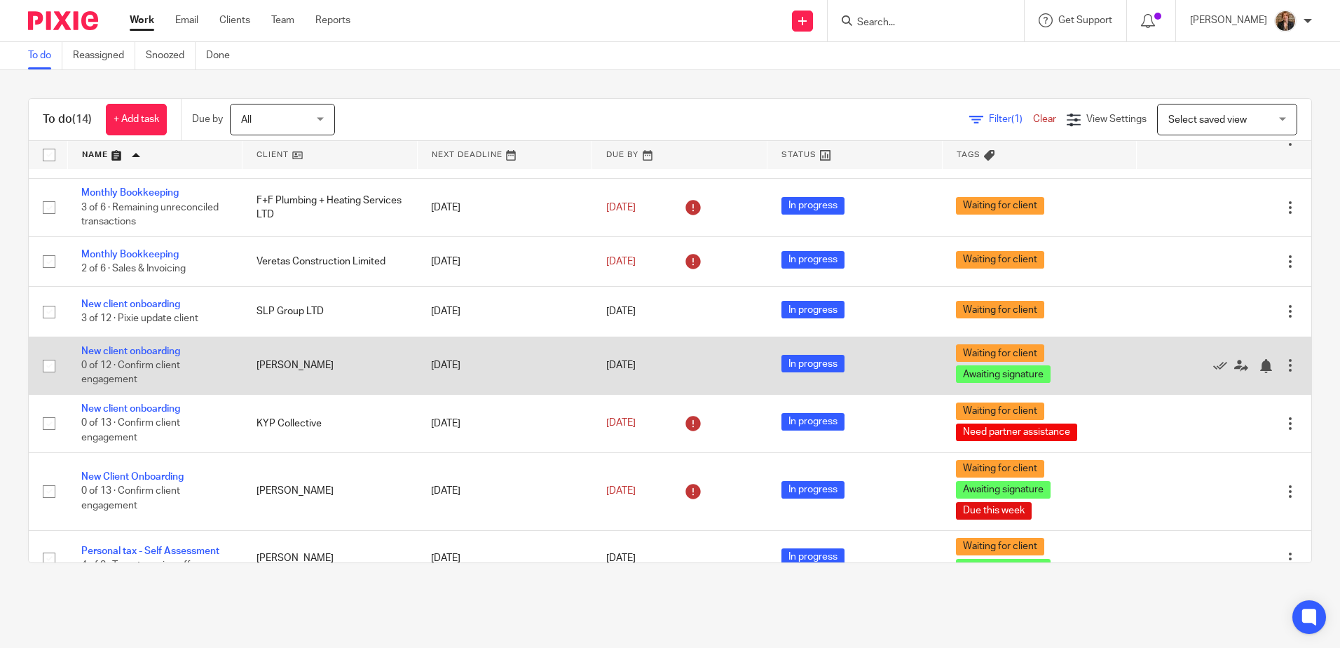
click at [1283, 369] on div at bounding box center [1290, 365] width 14 height 14
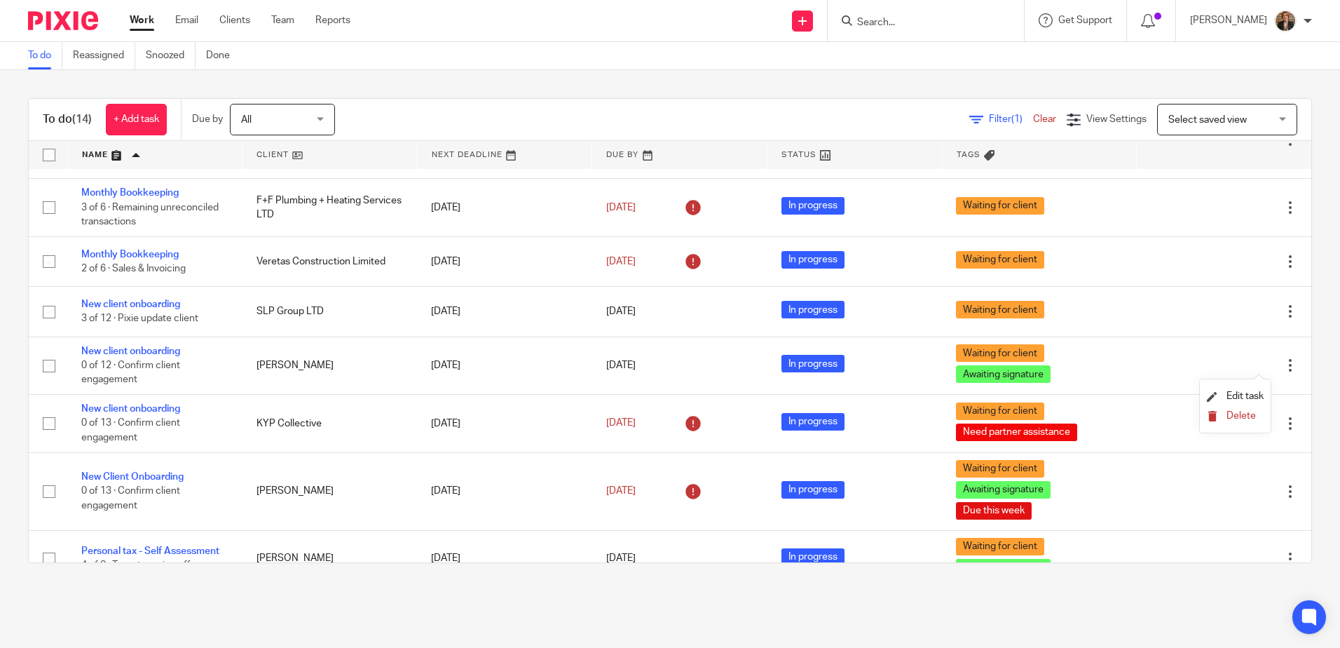
click at [1240, 413] on span "Delete" at bounding box center [1240, 416] width 29 height 10
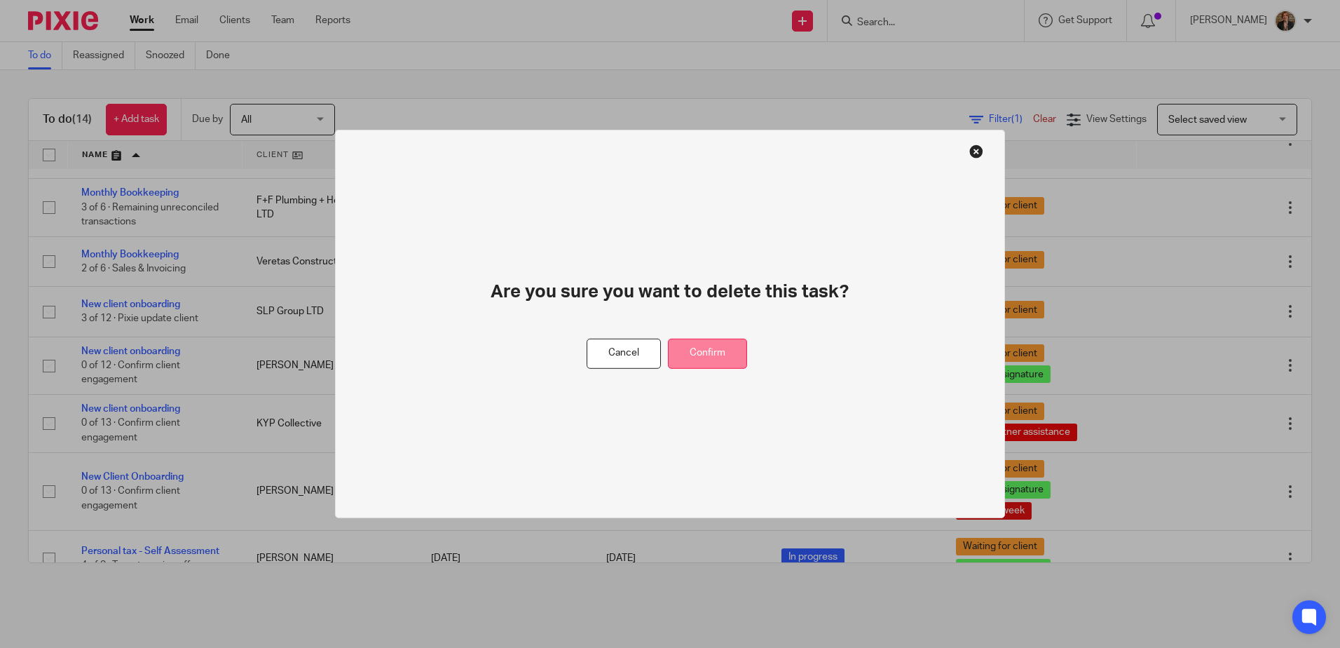
click at [691, 347] on button "Confirm" at bounding box center [707, 353] width 79 height 30
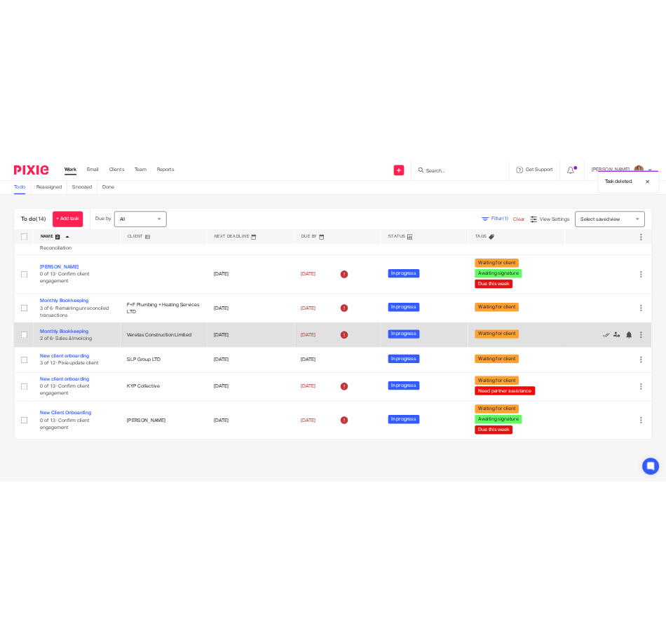
scroll to position [0, 0]
